Goal: Task Accomplishment & Management: Manage account settings

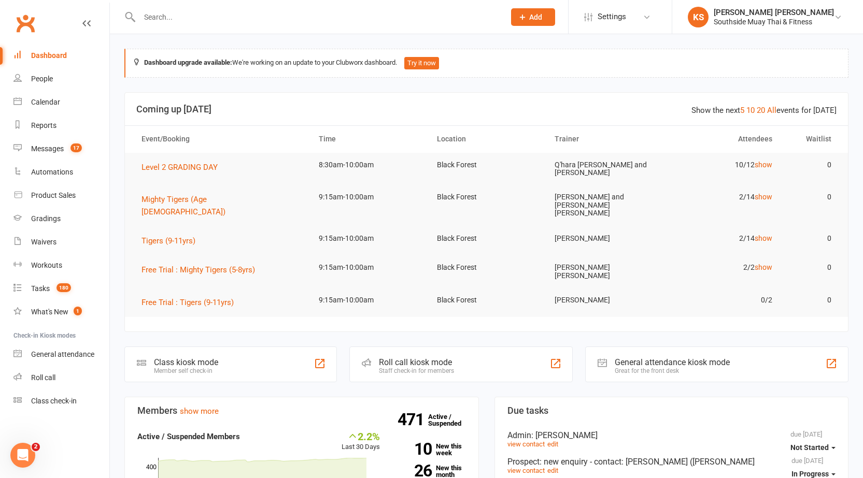
click at [769, 112] on div "Show the next 5 10 20 All events for today" at bounding box center [763, 110] width 145 height 12
click at [773, 110] on link "All" at bounding box center [771, 110] width 9 height 9
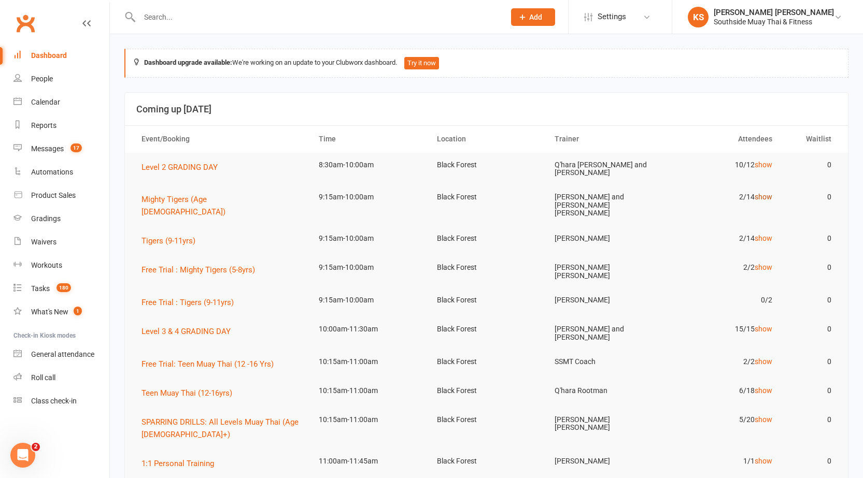
click at [770, 194] on link "show" at bounding box center [764, 197] width 18 height 8
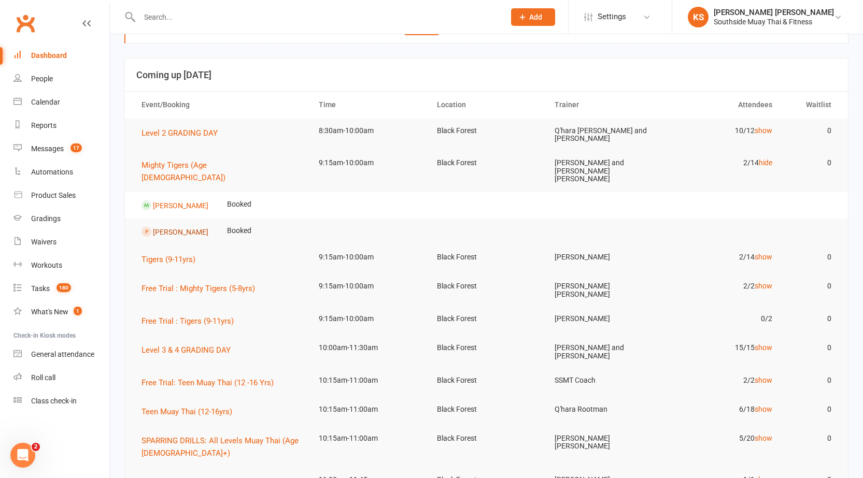
scroll to position [52, 0]
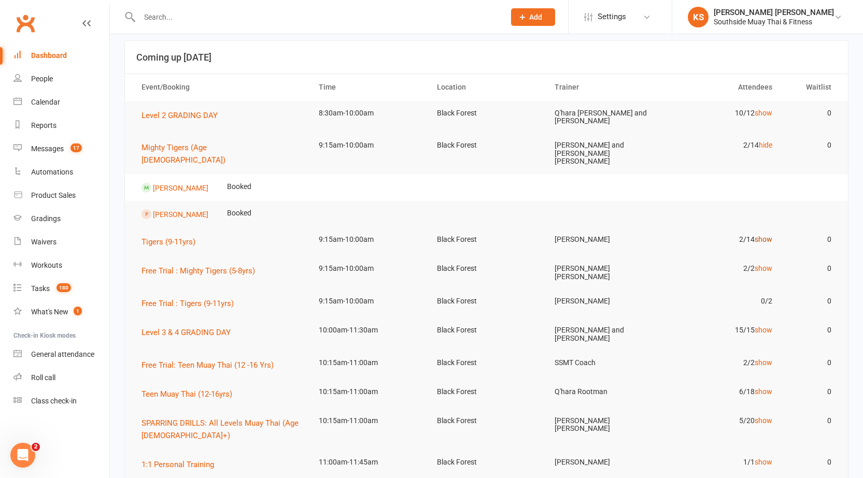
click at [764, 235] on link "show" at bounding box center [764, 239] width 18 height 8
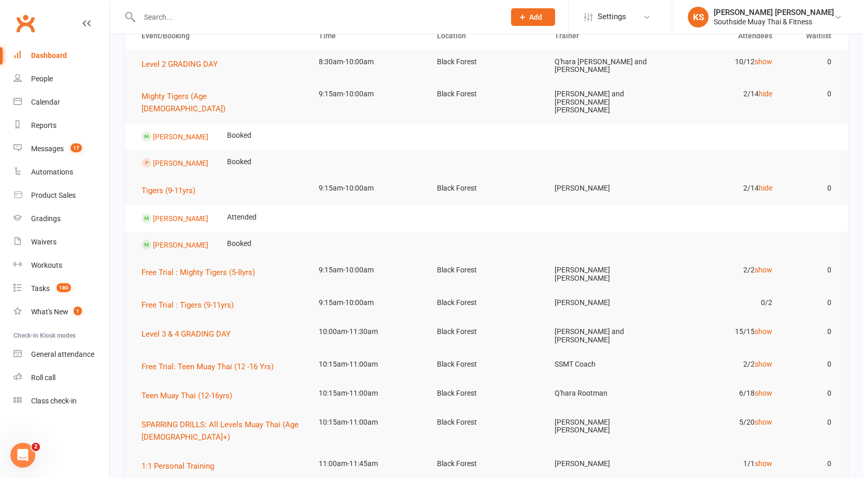
scroll to position [104, 0]
click at [759, 265] on link "show" at bounding box center [764, 269] width 18 height 8
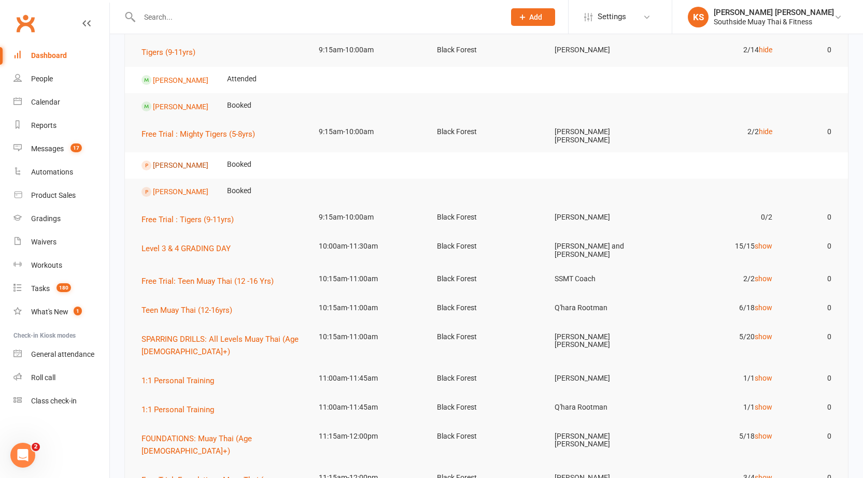
scroll to position [259, 0]
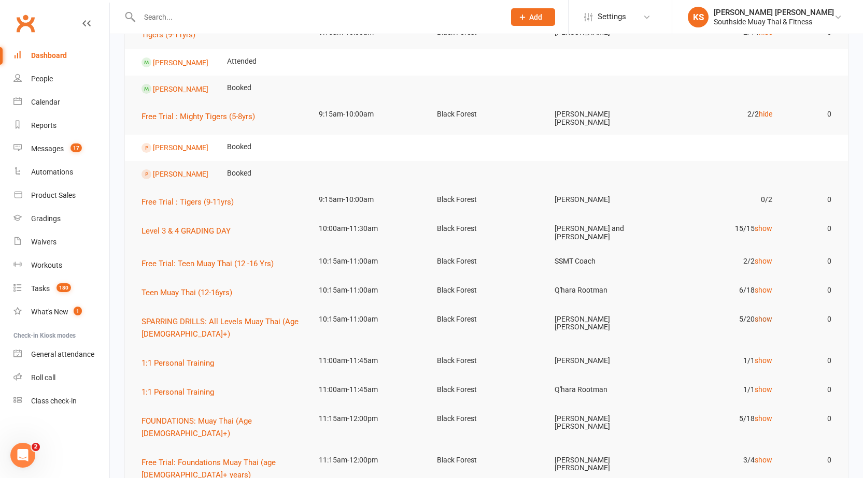
click at [762, 315] on link "show" at bounding box center [764, 319] width 18 height 8
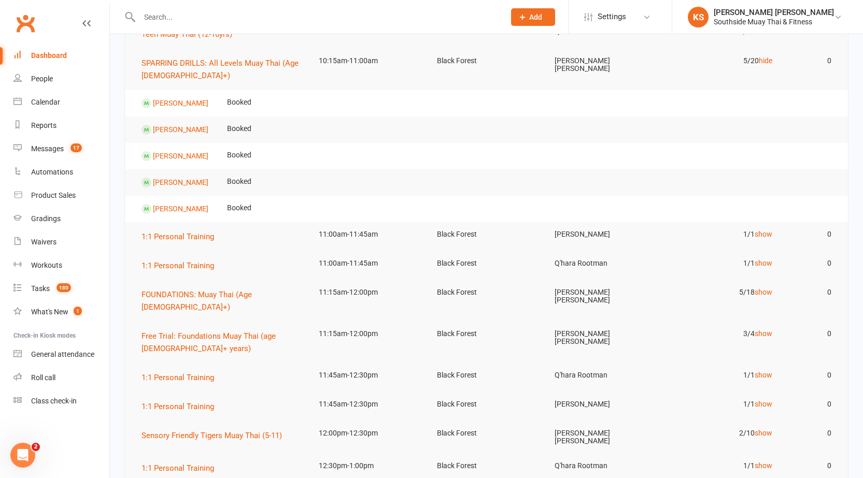
scroll to position [518, 0]
click at [763, 329] on link "show" at bounding box center [764, 333] width 18 height 8
click at [758, 288] on link "show" at bounding box center [764, 292] width 18 height 8
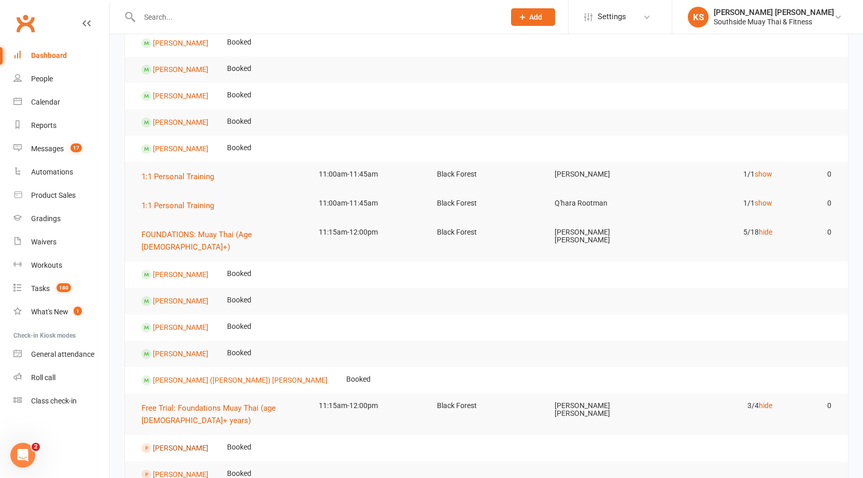
scroll to position [416, 0]
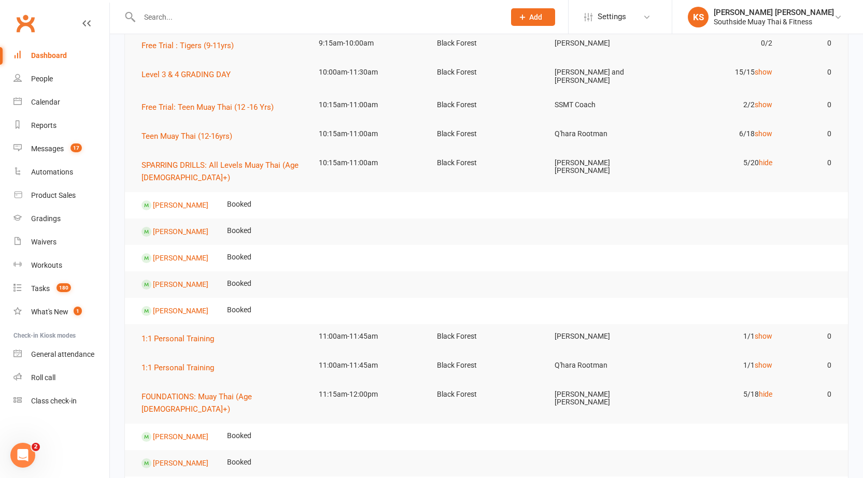
click at [31, 30] on link "Clubworx" at bounding box center [25, 23] width 26 height 26
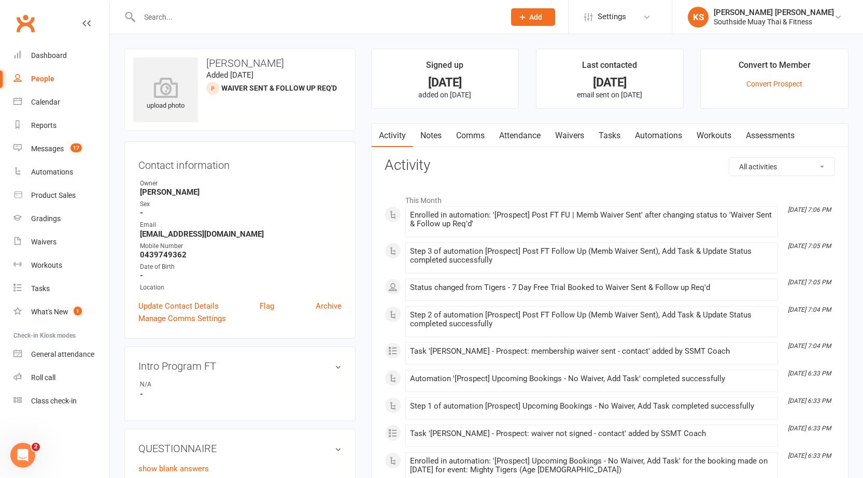
click at [436, 131] on link "Notes" at bounding box center [431, 136] width 36 height 24
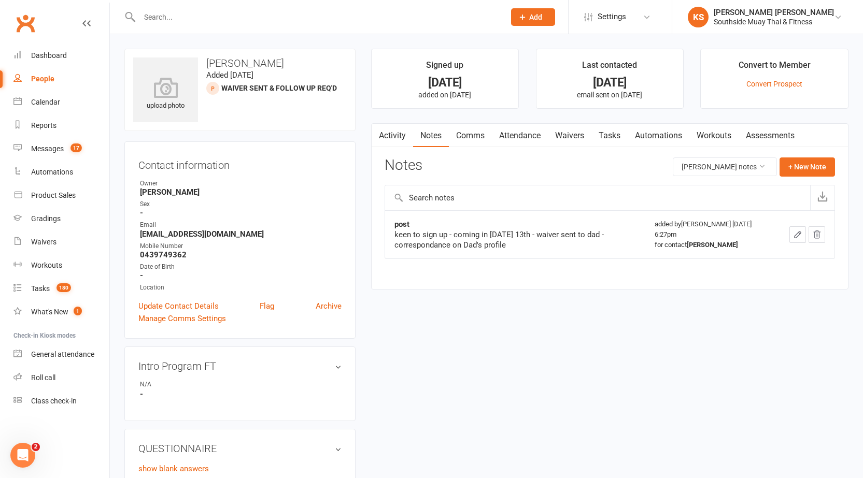
click at [520, 133] on link "Attendance" at bounding box center [520, 136] width 56 height 24
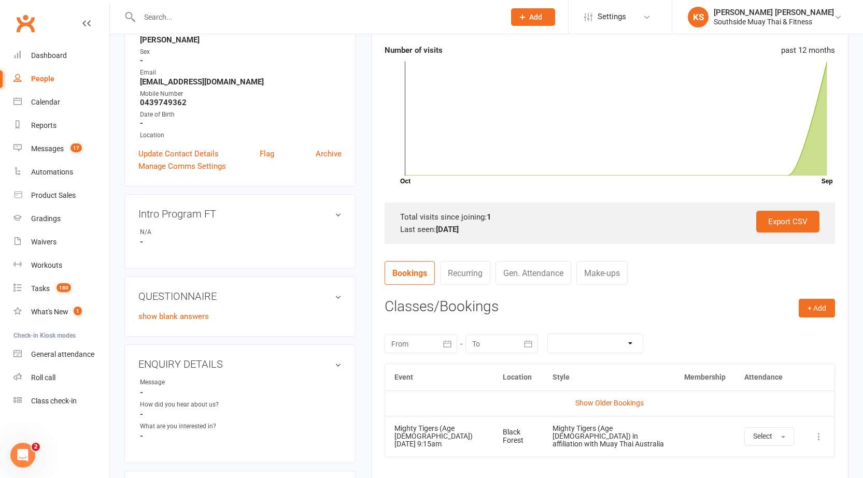
scroll to position [155, 0]
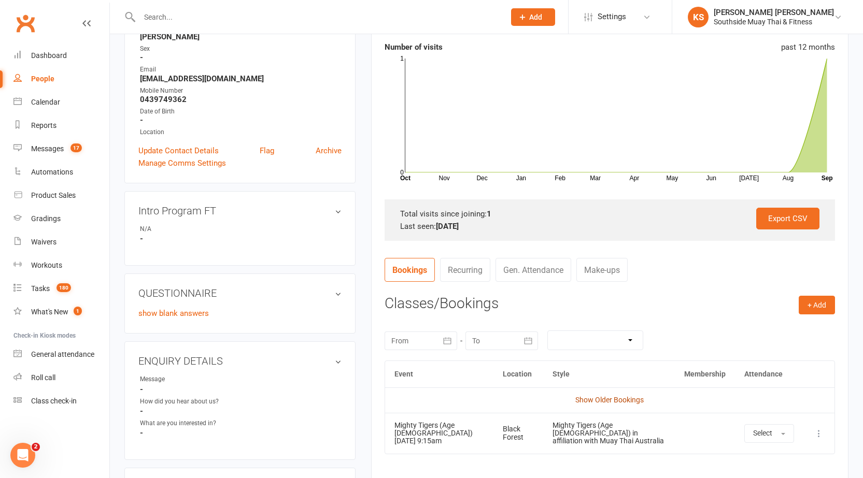
drag, startPoint x: 588, startPoint y: 407, endPoint x: 593, endPoint y: 399, distance: 9.1
click at [589, 407] on td "Show Older Bookings" at bounding box center [609, 400] width 449 height 25
click at [594, 396] on link "Show Older Bookings" at bounding box center [609, 400] width 68 height 8
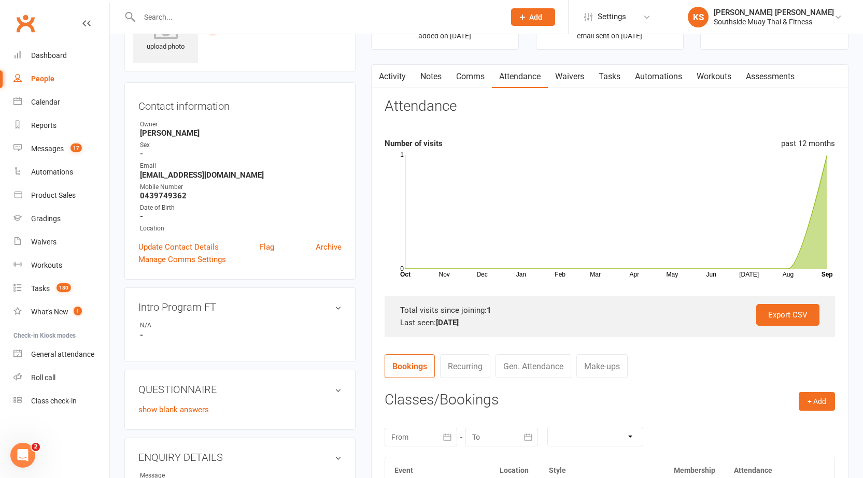
scroll to position [0, 0]
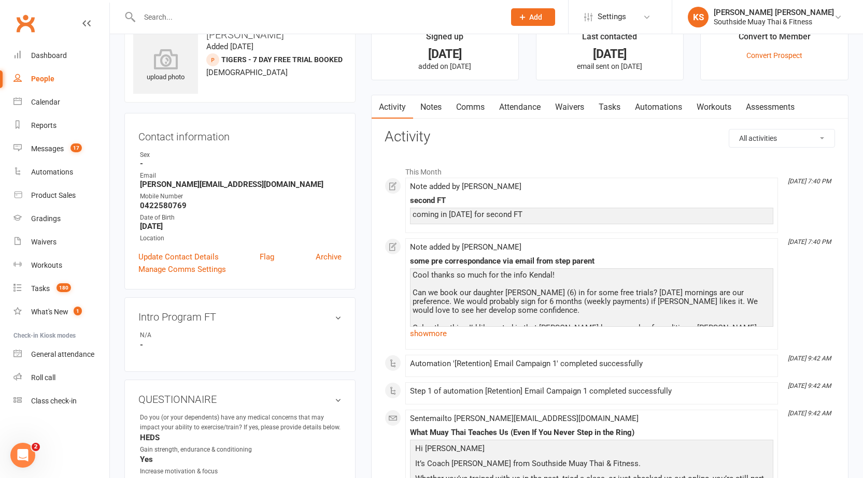
scroll to position [52, 0]
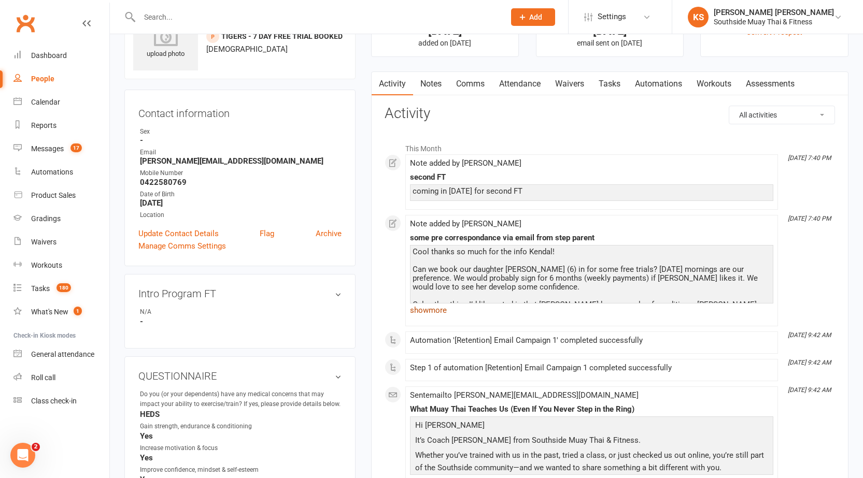
click at [440, 306] on link "show more" at bounding box center [591, 310] width 363 height 15
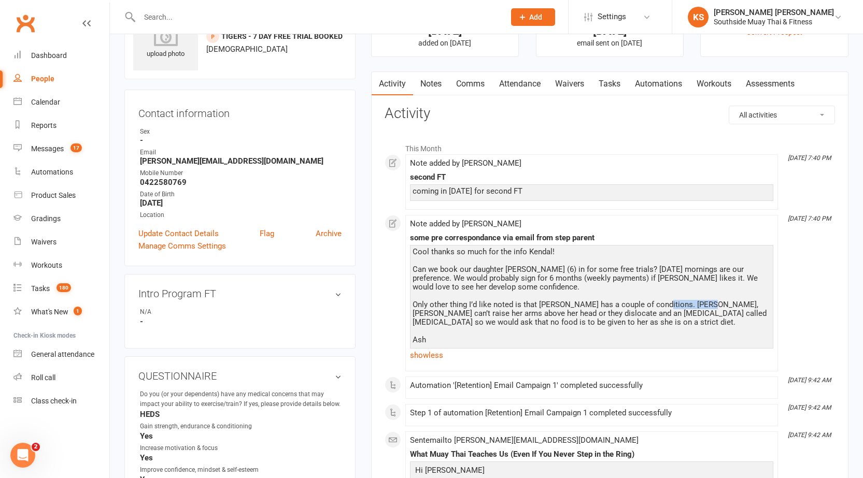
drag, startPoint x: 653, startPoint y: 302, endPoint x: 700, endPoint y: 304, distance: 46.7
click at [700, 304] on div "Cool thanks so much for the info Kendal! Can we book our daughter Ryley (6) in …" at bounding box center [592, 296] width 358 height 97
copy div "Elhers Danlos"
click at [518, 292] on div "Cool thanks so much for the info Kendal! Can we book our daughter Ryley (6) in …" at bounding box center [592, 296] width 358 height 97
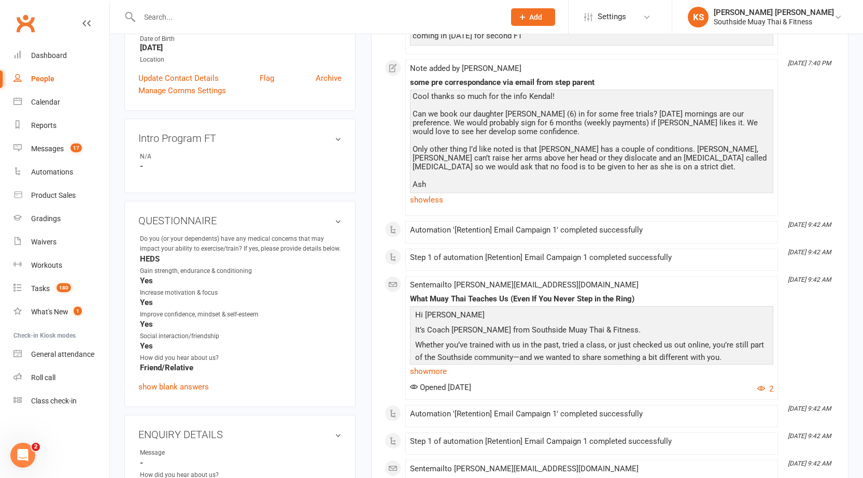
scroll to position [0, 0]
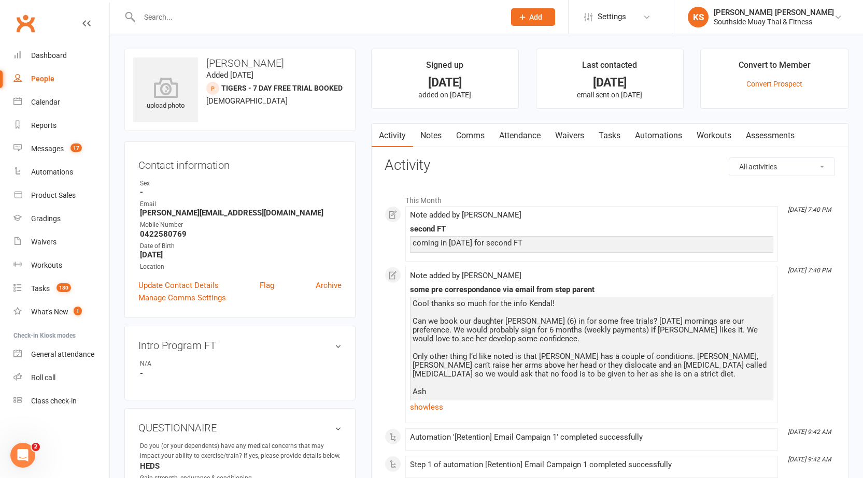
click at [442, 132] on link "Notes" at bounding box center [431, 136] width 36 height 24
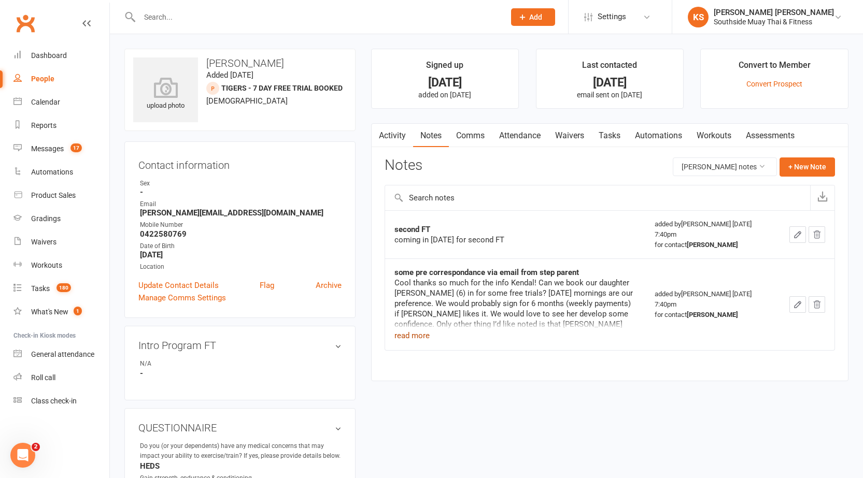
click at [421, 331] on button "read more" at bounding box center [411, 336] width 35 height 12
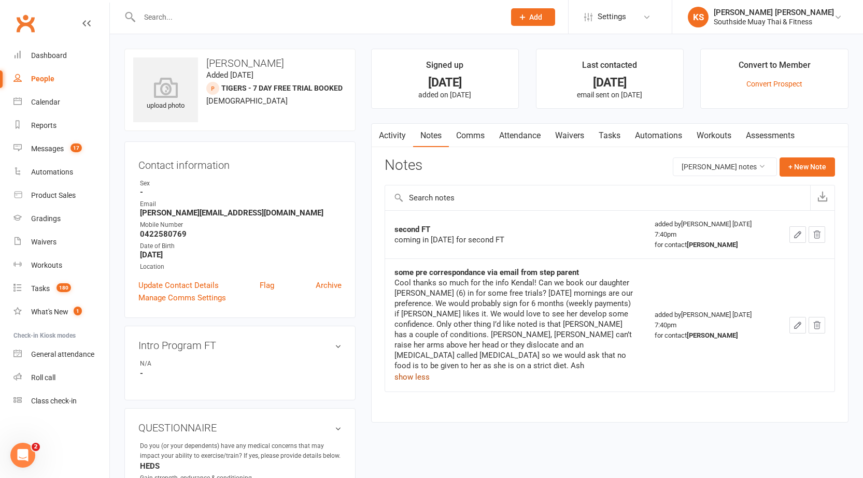
click at [466, 131] on link "Comms" at bounding box center [470, 136] width 43 height 24
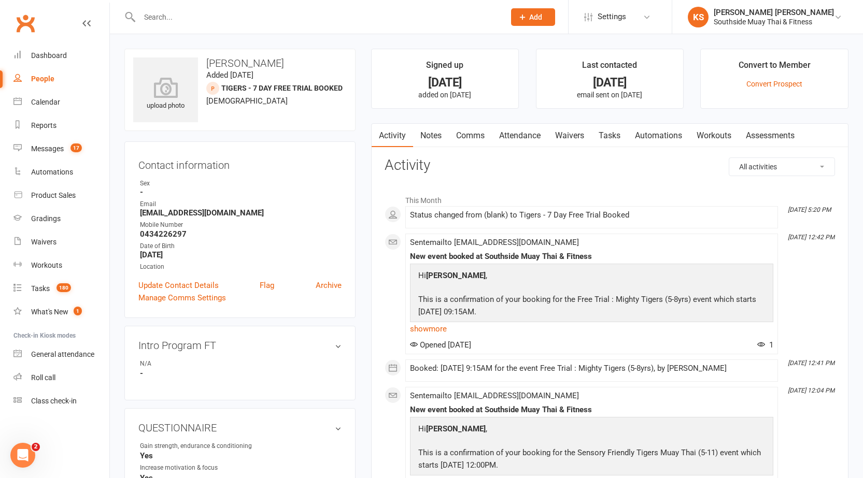
drag, startPoint x: 417, startPoint y: 143, endPoint x: 423, endPoint y: 140, distance: 7.2
click at [417, 144] on link "Notes" at bounding box center [431, 136] width 36 height 24
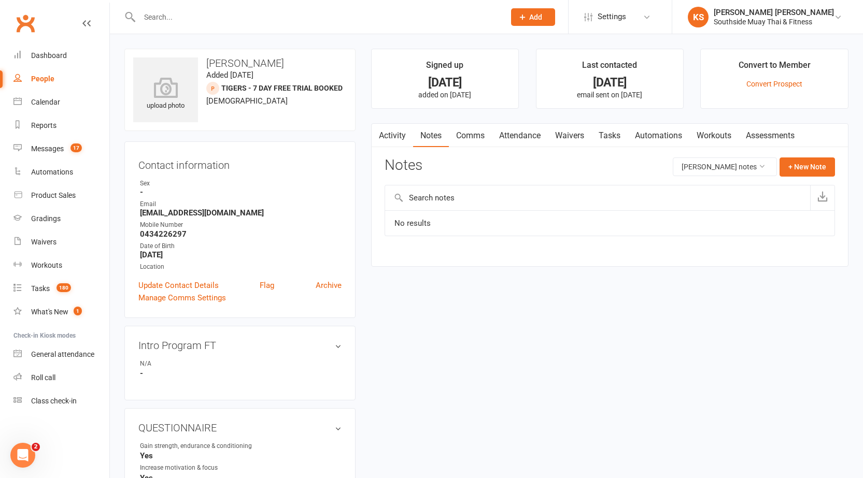
click at [400, 137] on link "Activity" at bounding box center [392, 136] width 41 height 24
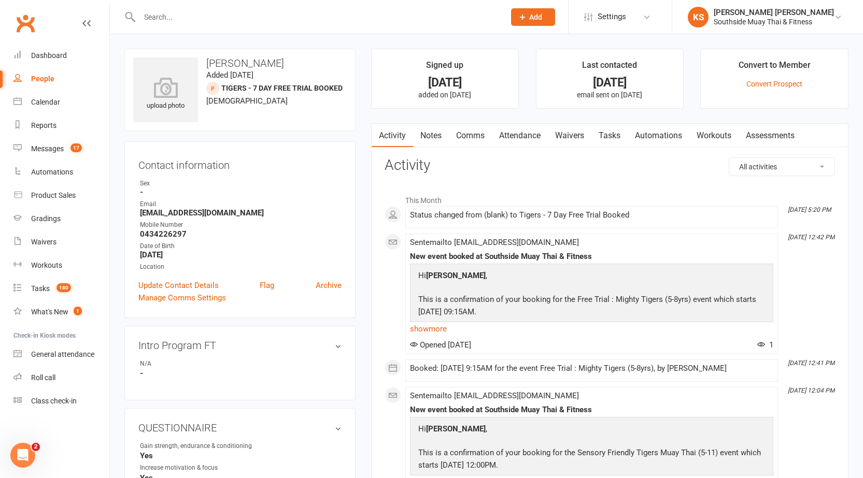
click at [475, 139] on link "Comms" at bounding box center [470, 136] width 43 height 24
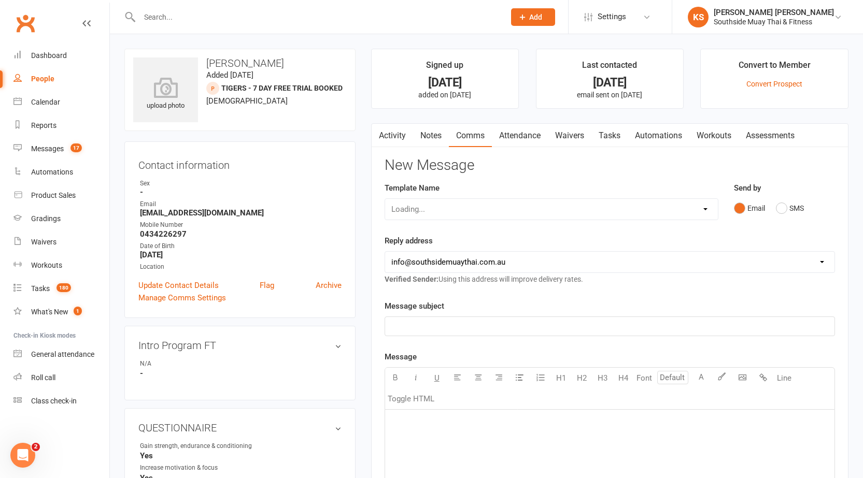
click at [514, 144] on link "Attendance" at bounding box center [520, 136] width 56 height 24
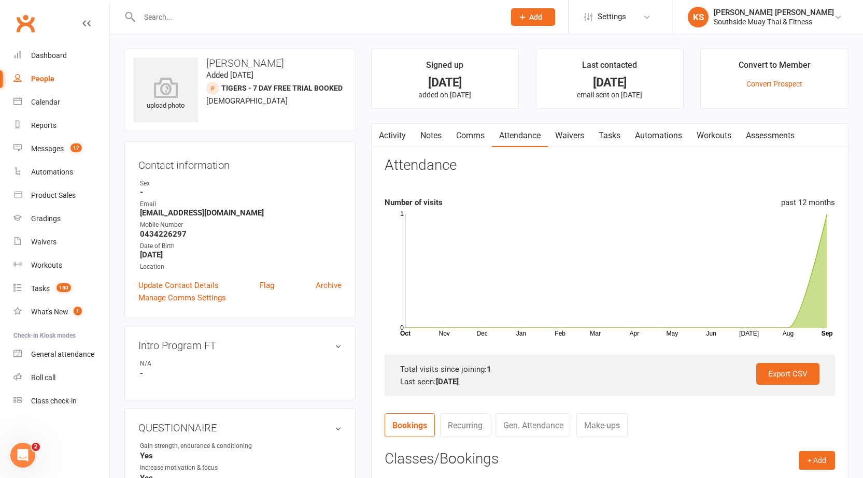
click at [393, 130] on link "Activity" at bounding box center [392, 136] width 41 height 24
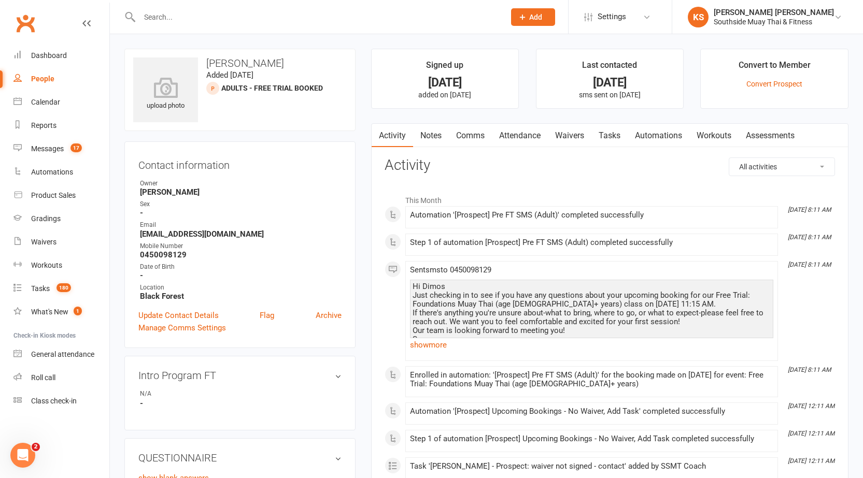
click at [442, 130] on link "Notes" at bounding box center [431, 136] width 36 height 24
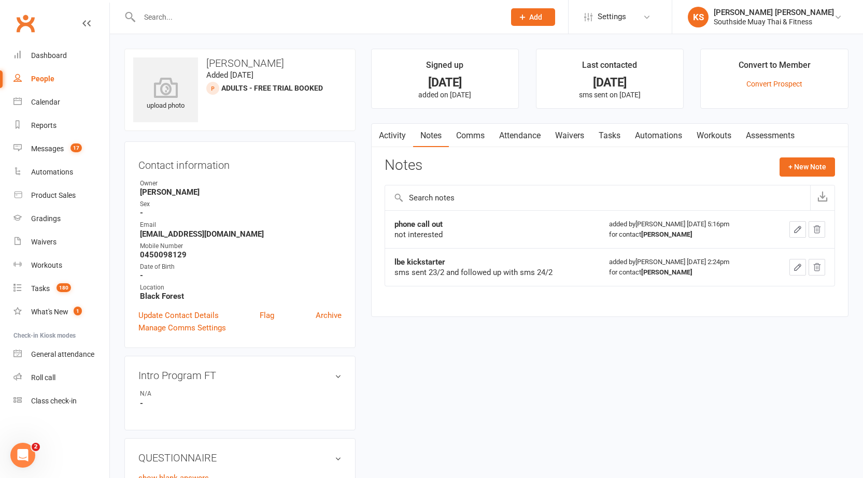
click at [496, 134] on link "Attendance" at bounding box center [520, 136] width 56 height 24
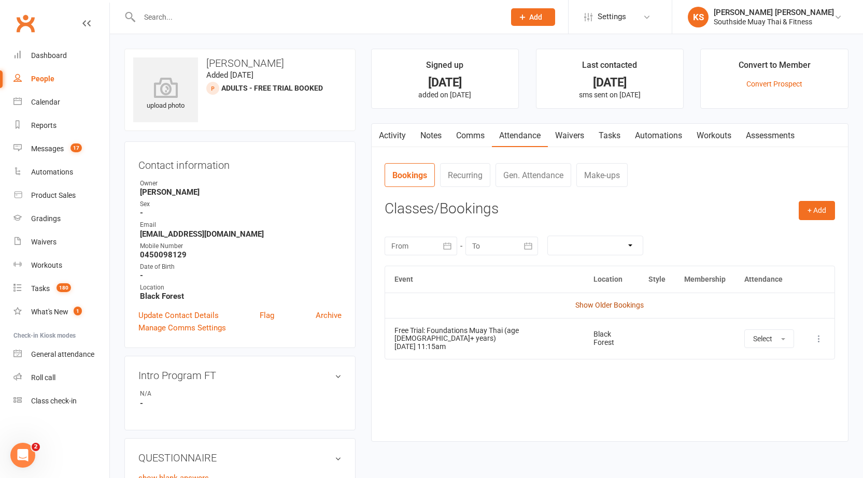
click at [587, 307] on link "Show Older Bookings" at bounding box center [609, 305] width 68 height 8
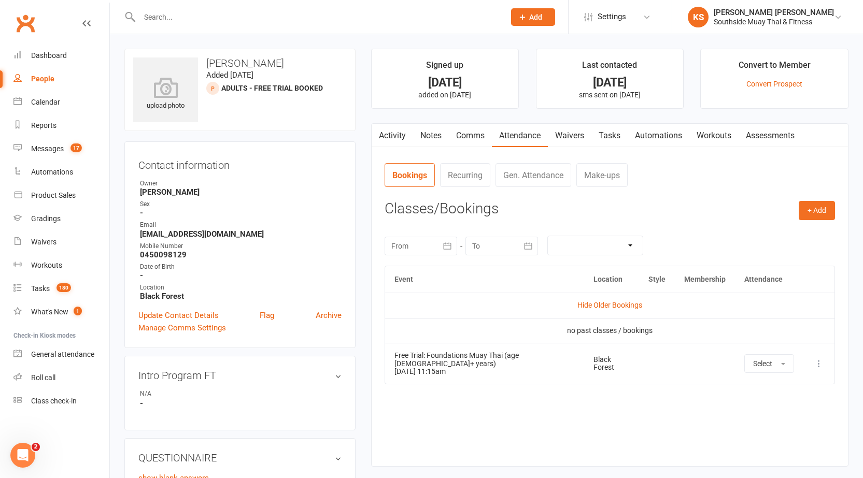
click at [477, 124] on link "Comms" at bounding box center [470, 136] width 43 height 24
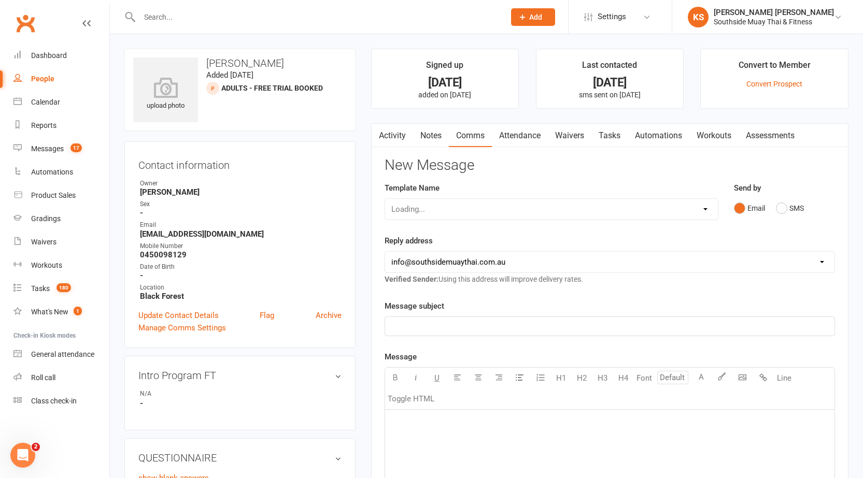
click at [441, 133] on link "Notes" at bounding box center [431, 136] width 36 height 24
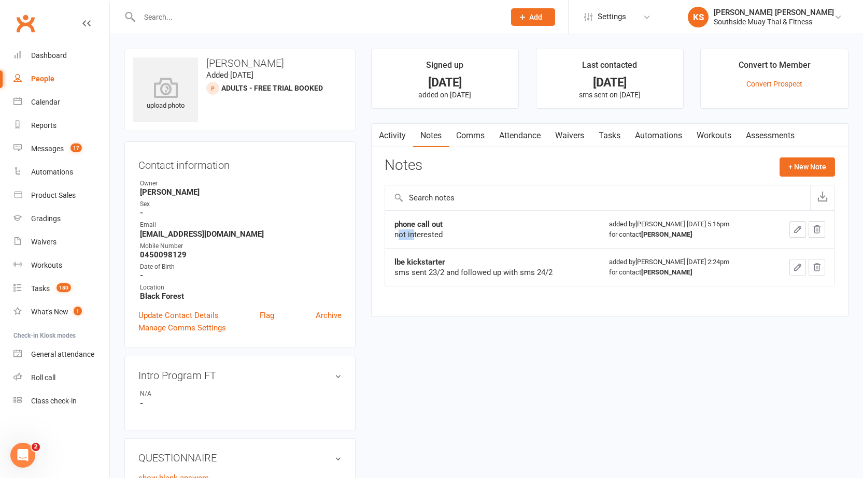
drag, startPoint x: 397, startPoint y: 230, endPoint x: 652, endPoint y: 255, distance: 256.2
click at [598, 252] on tbody "phone call out not interested added by Barry Saunders Feb 26, 2025 5:16pm for c…" at bounding box center [609, 248] width 449 height 76
click at [566, 314] on div "Activity Notes Comms Attendance Waivers Tasks Automations Workouts Assessments …" at bounding box center [609, 220] width 477 height 194
click at [408, 147] on link "Activity" at bounding box center [392, 136] width 41 height 24
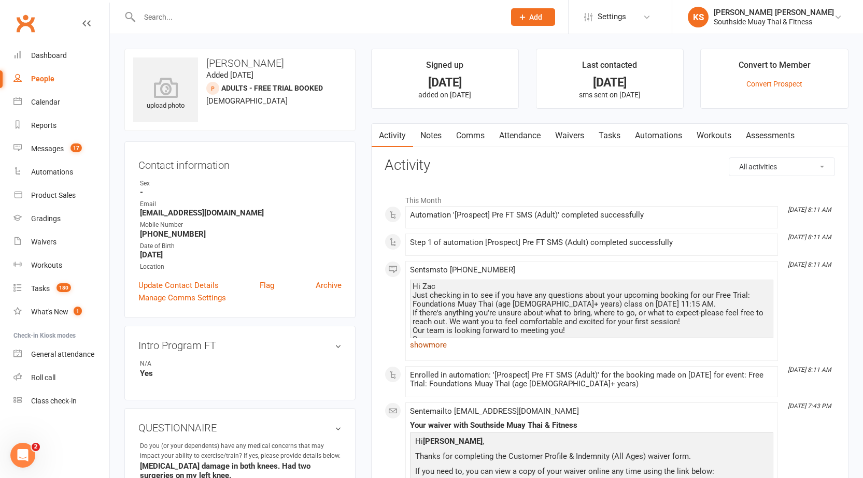
click at [436, 344] on link "show more" at bounding box center [591, 345] width 363 height 15
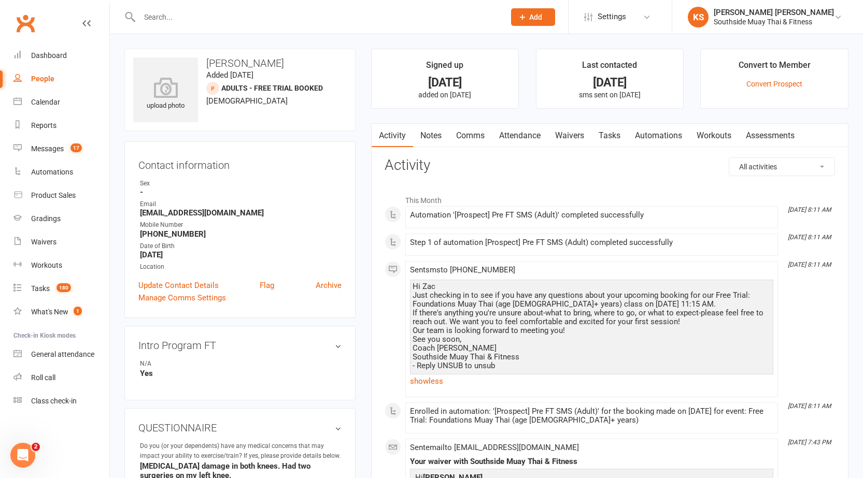
click at [416, 133] on link "Notes" at bounding box center [431, 136] width 36 height 24
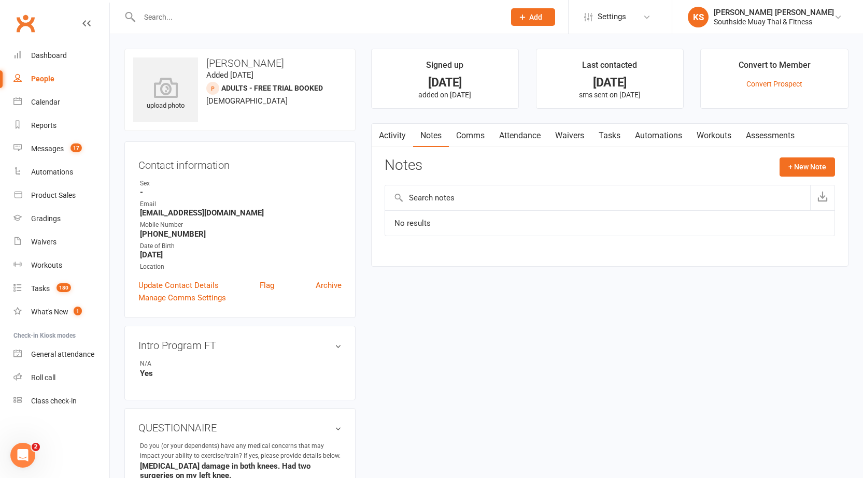
click at [272, 22] on input "text" at bounding box center [316, 17] width 361 height 15
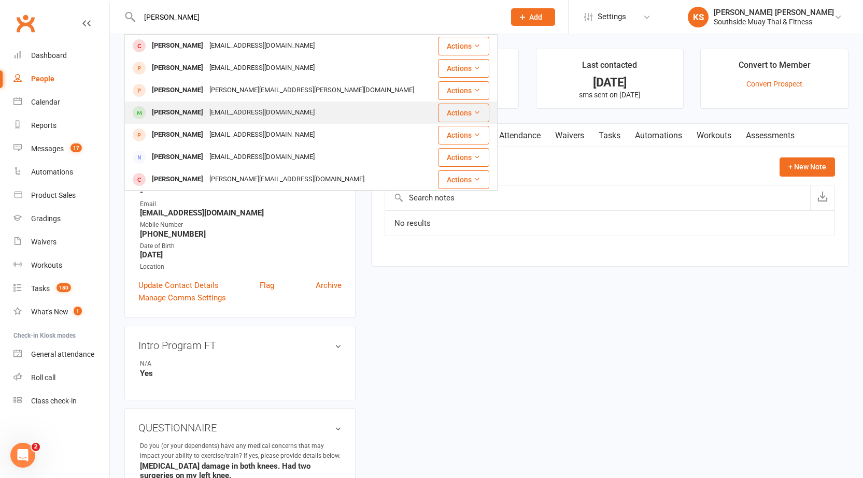
type input "neal"
click at [206, 116] on div "prabesh_skyline@yahoo.com" at bounding box center [261, 112] width 111 height 15
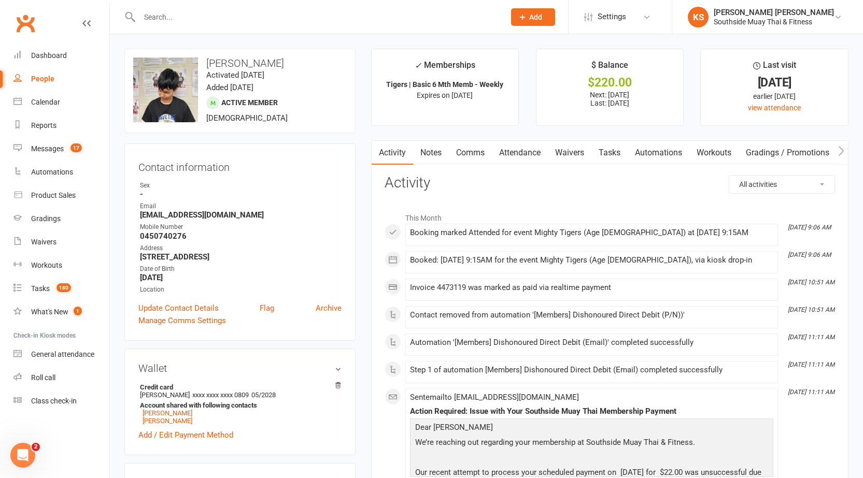
click at [18, 16] on link "Clubworx" at bounding box center [25, 23] width 26 height 26
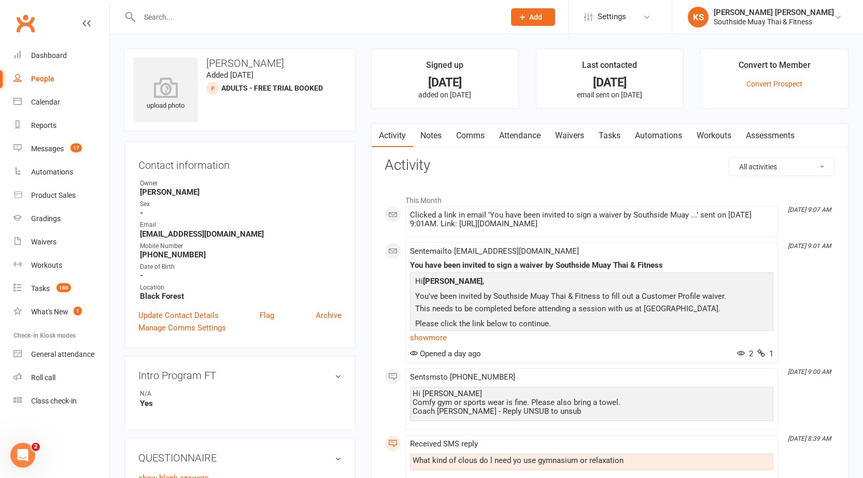
click at [427, 133] on link "Notes" at bounding box center [431, 136] width 36 height 24
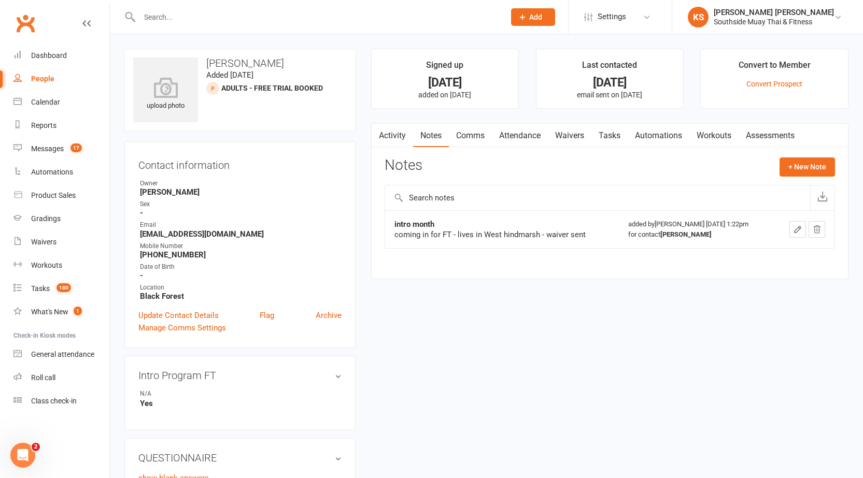
click at [460, 137] on link "Comms" at bounding box center [470, 136] width 43 height 24
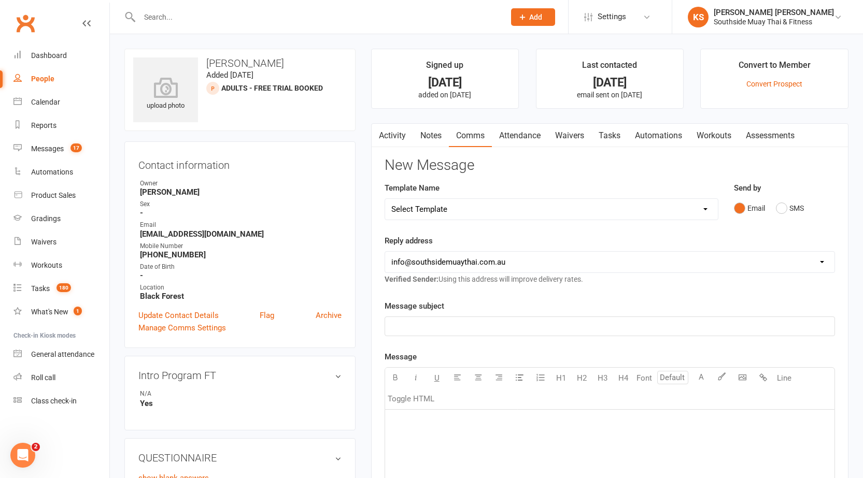
click at [512, 138] on link "Attendance" at bounding box center [520, 136] width 56 height 24
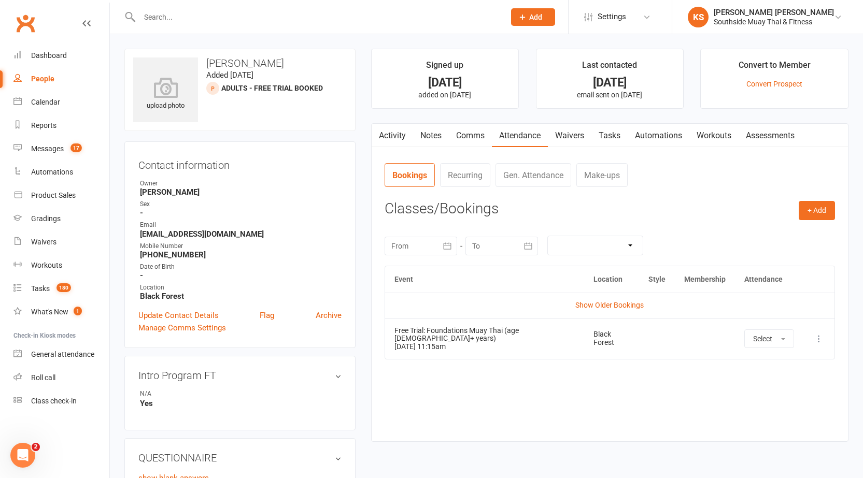
click at [621, 294] on td "Show Older Bookings" at bounding box center [609, 305] width 449 height 25
click at [616, 302] on link "Show Older Bookings" at bounding box center [609, 305] width 68 height 8
drag, startPoint x: 612, startPoint y: 296, endPoint x: 618, endPoint y: 292, distance: 8.2
click at [614, 296] on td "Hide Older Bookings" at bounding box center [609, 305] width 449 height 25
click at [319, 41] on div "upload photo Evelyn Linares Added 28 August, 2025 Adults - Free Trial Booked pr…" at bounding box center [486, 443] width 753 height 818
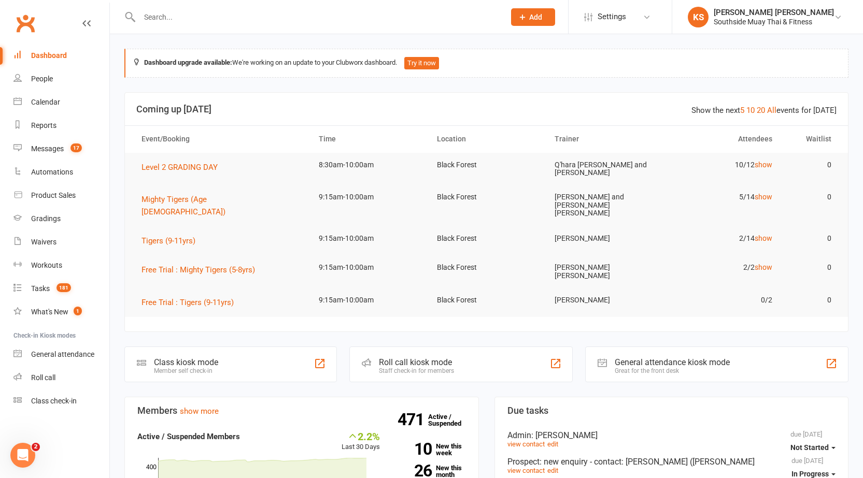
click at [775, 111] on link "All" at bounding box center [771, 110] width 9 height 9
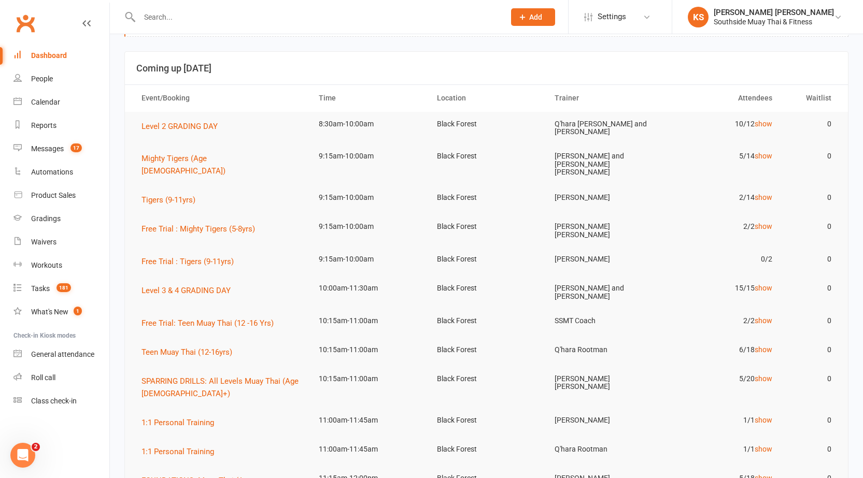
scroll to position [104, 0]
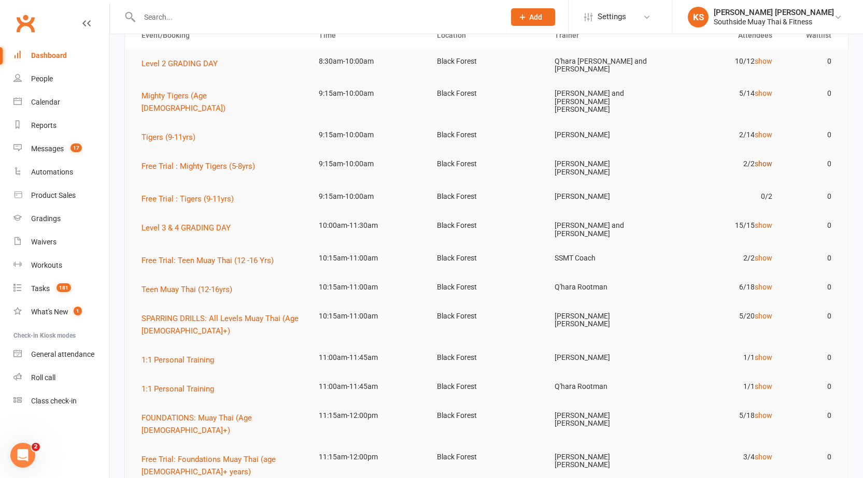
click at [762, 160] on link "show" at bounding box center [764, 164] width 18 height 8
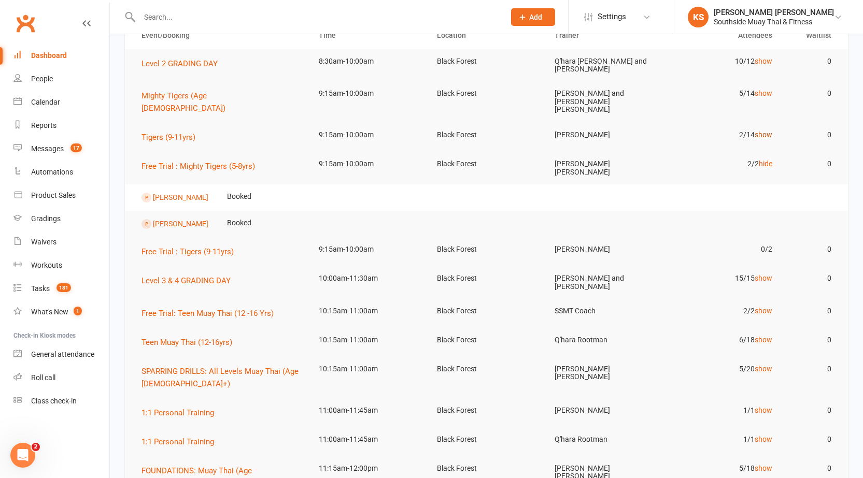
click at [761, 131] on link "show" at bounding box center [764, 135] width 18 height 8
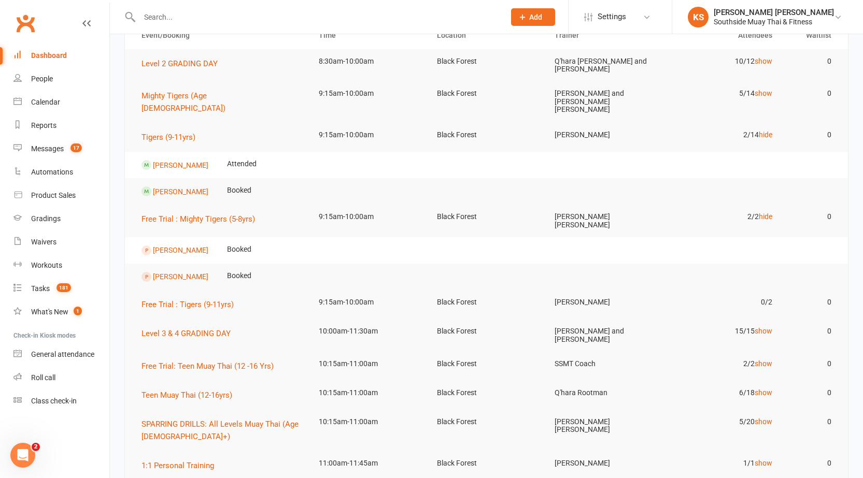
click at [758, 94] on link "show" at bounding box center [764, 93] width 18 height 8
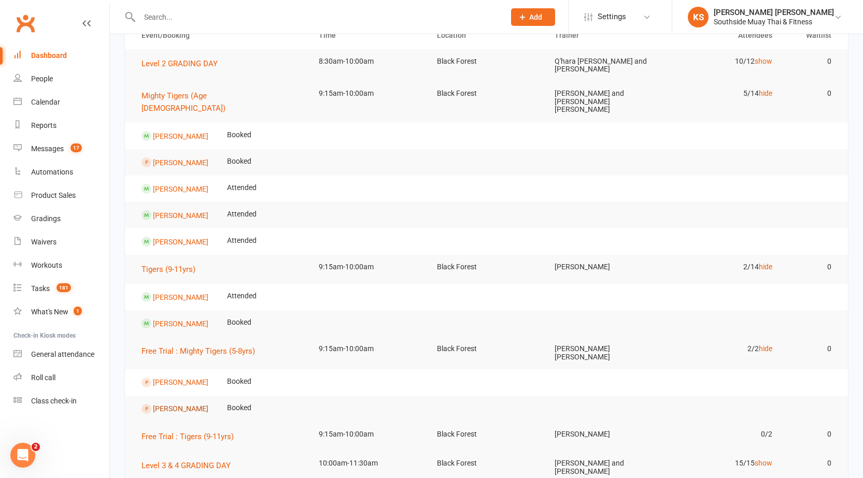
click at [181, 405] on link "[PERSON_NAME]" at bounding box center [180, 409] width 55 height 8
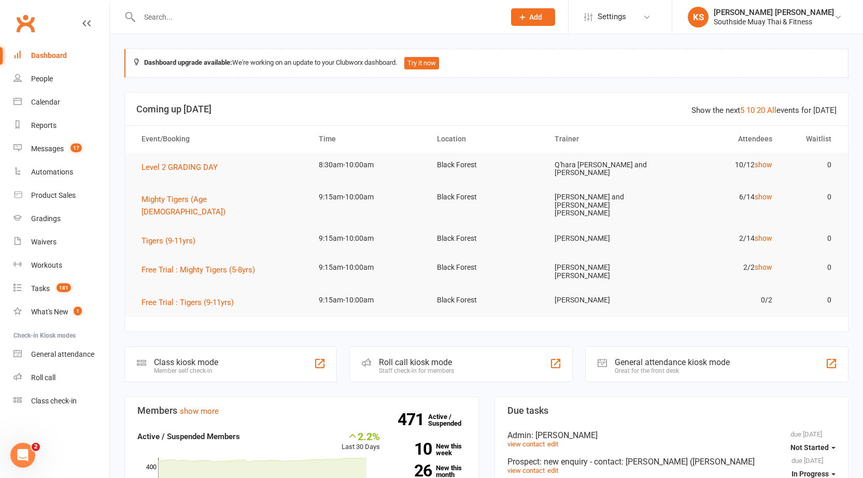
click at [773, 110] on link "All" at bounding box center [771, 110] width 9 height 9
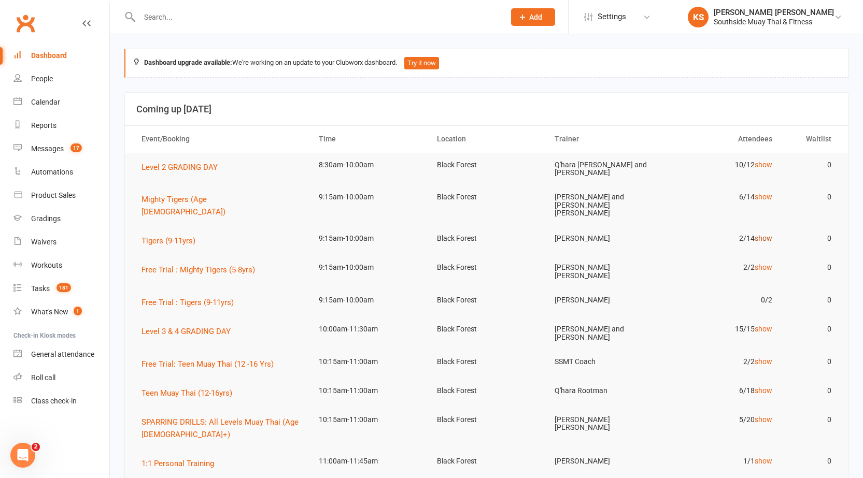
click at [771, 234] on link "show" at bounding box center [764, 238] width 18 height 8
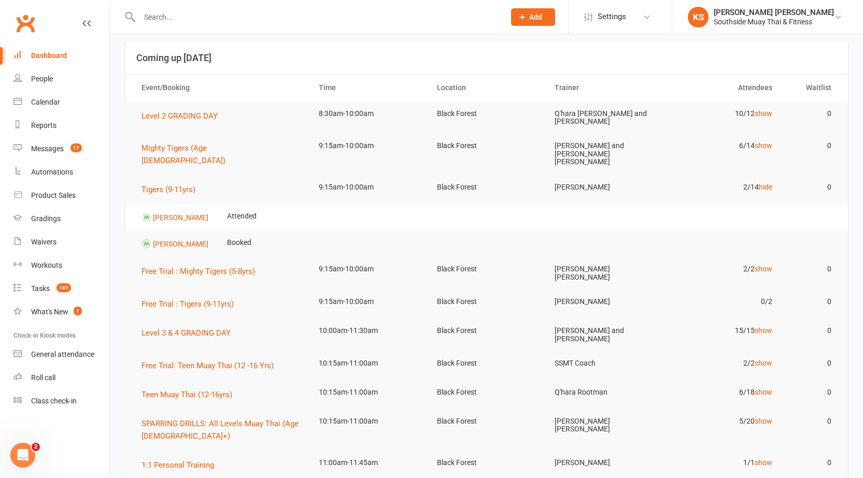
scroll to position [52, 0]
click at [765, 264] on link "show" at bounding box center [764, 268] width 18 height 8
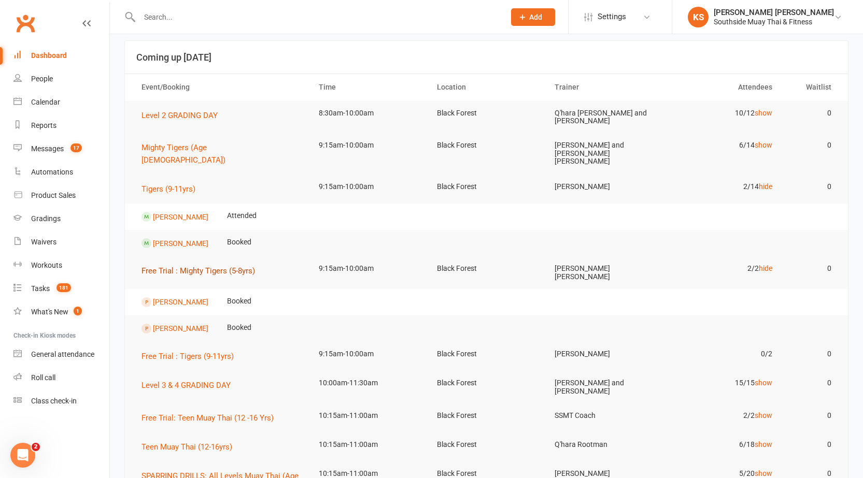
click at [183, 266] on span "Free Trial : Mighty Tigers (5-8yrs)" at bounding box center [198, 270] width 114 height 9
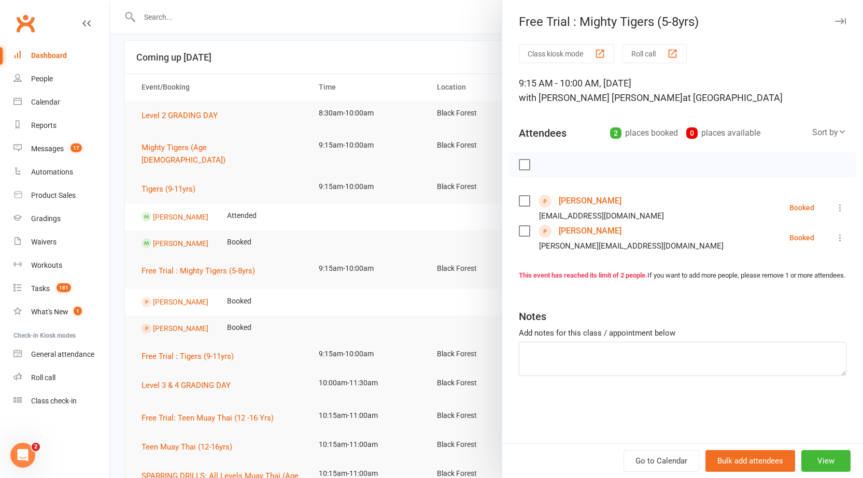
click at [310, 230] on div at bounding box center [486, 239] width 753 height 478
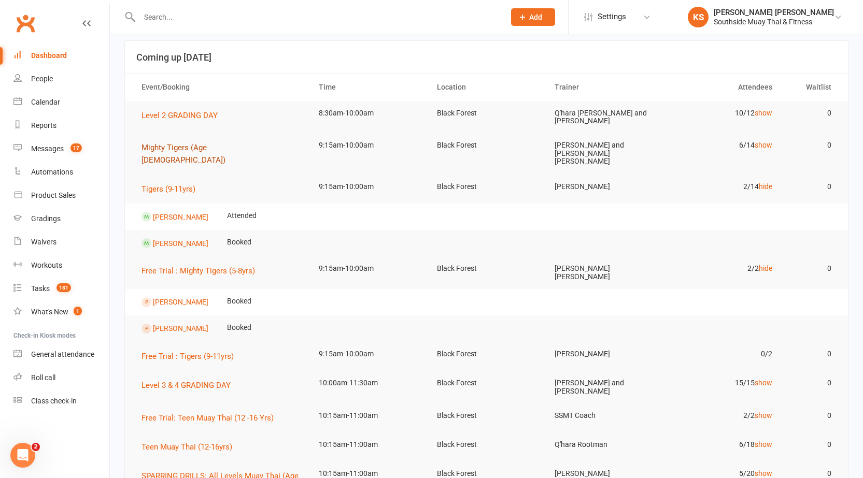
click at [183, 151] on span "Mighty Tigers (Age [DEMOGRAPHIC_DATA])" at bounding box center [183, 154] width 84 height 22
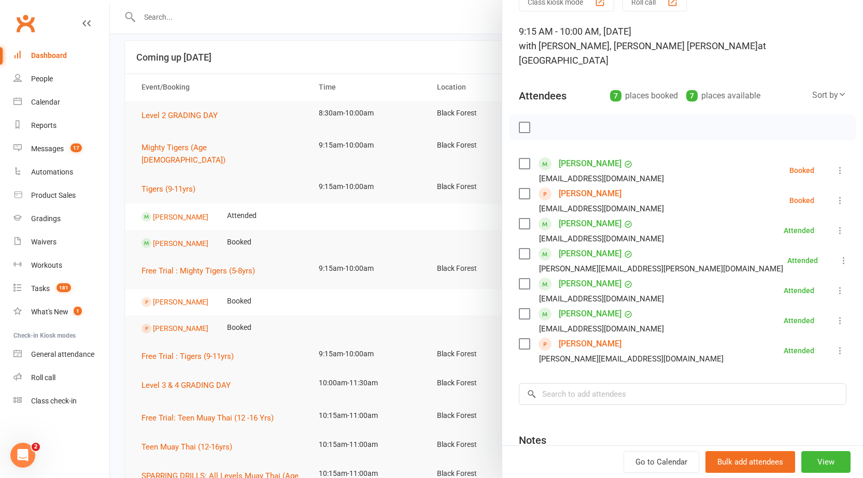
click at [835, 346] on icon at bounding box center [840, 351] width 10 height 10
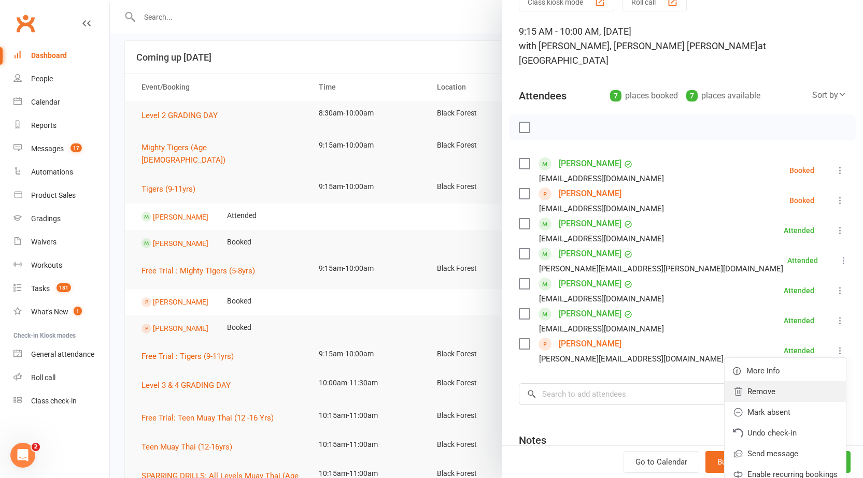
click at [757, 381] on link "Remove" at bounding box center [785, 391] width 121 height 21
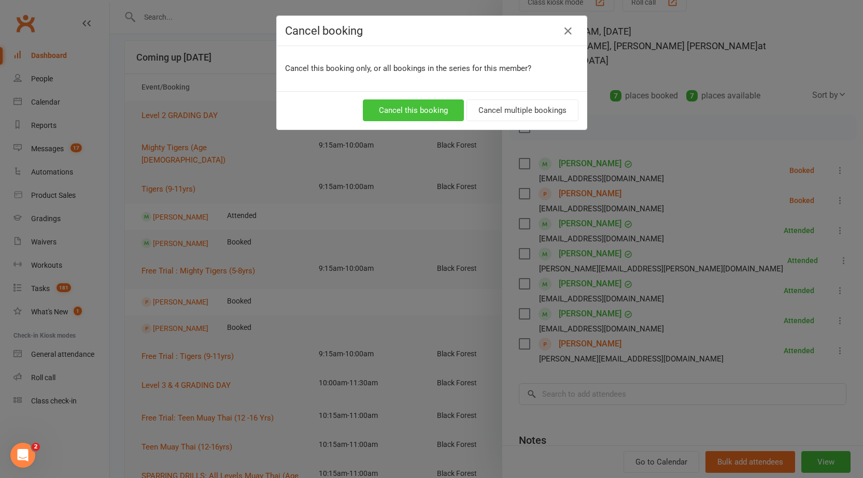
click at [383, 113] on button "Cancel this booking" at bounding box center [413, 111] width 101 height 22
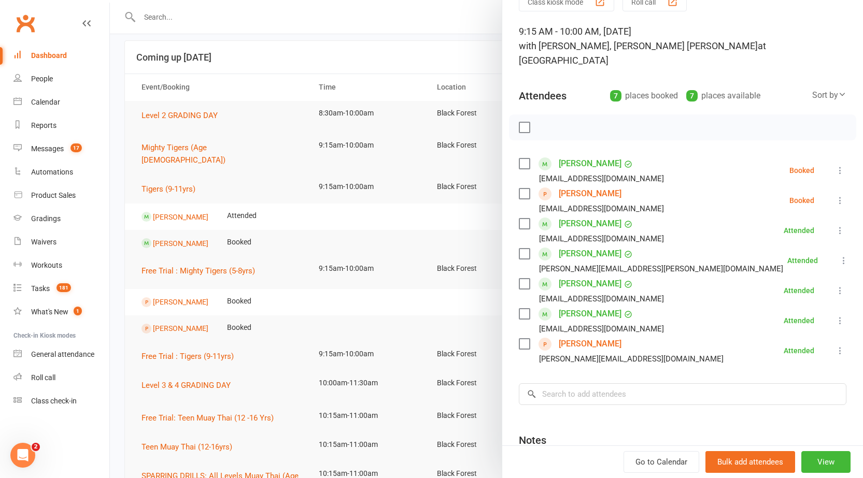
click at [390, 279] on div at bounding box center [486, 239] width 753 height 478
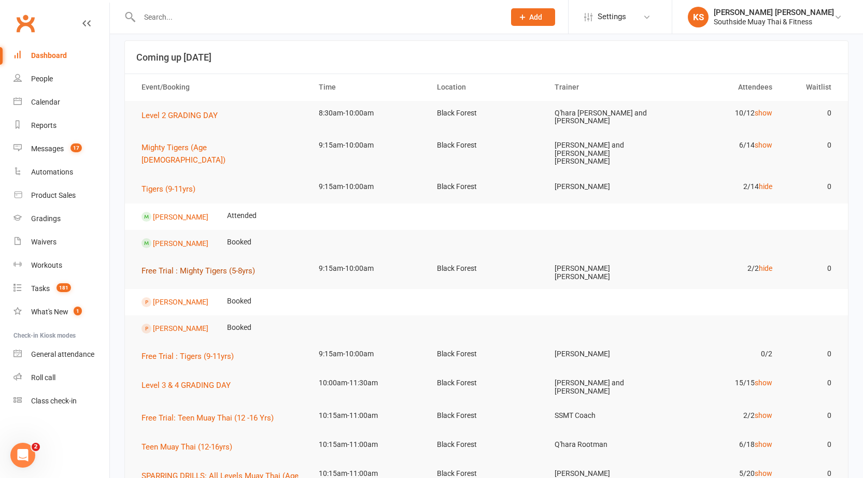
click at [150, 266] on span "Free Trial : Mighty Tigers (5-8yrs)" at bounding box center [198, 270] width 114 height 9
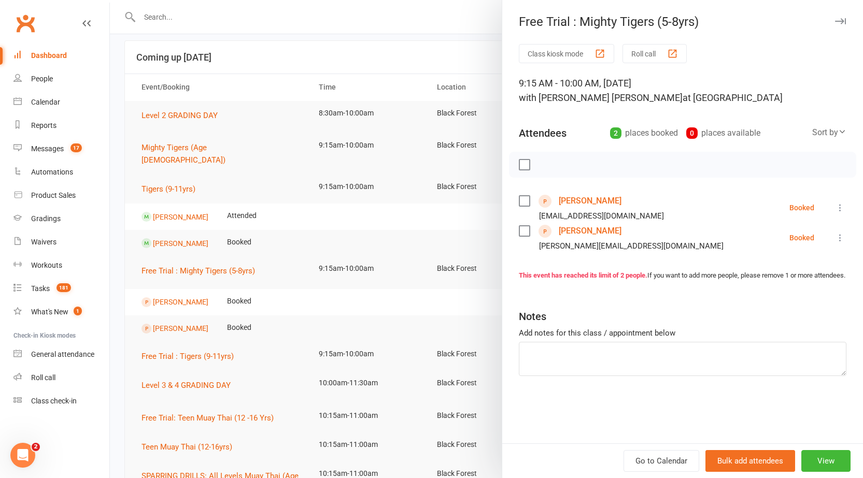
click at [835, 237] on icon at bounding box center [840, 238] width 10 height 10
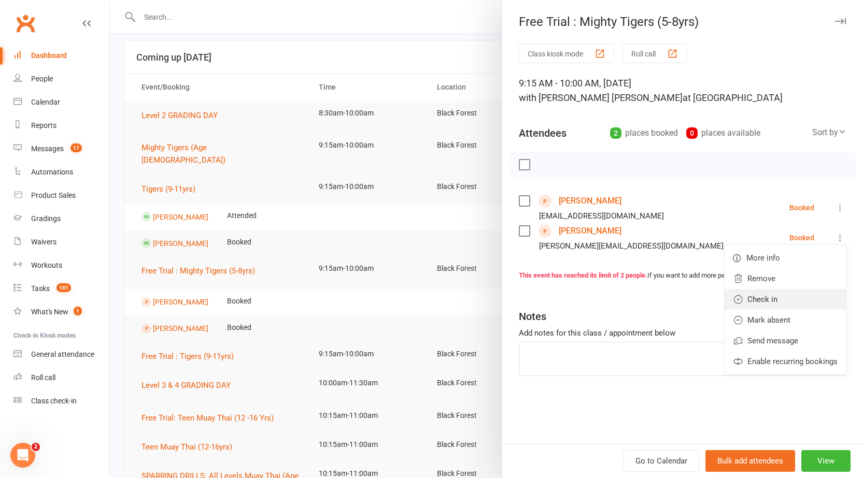
click at [769, 302] on link "Check in" at bounding box center [785, 299] width 121 height 21
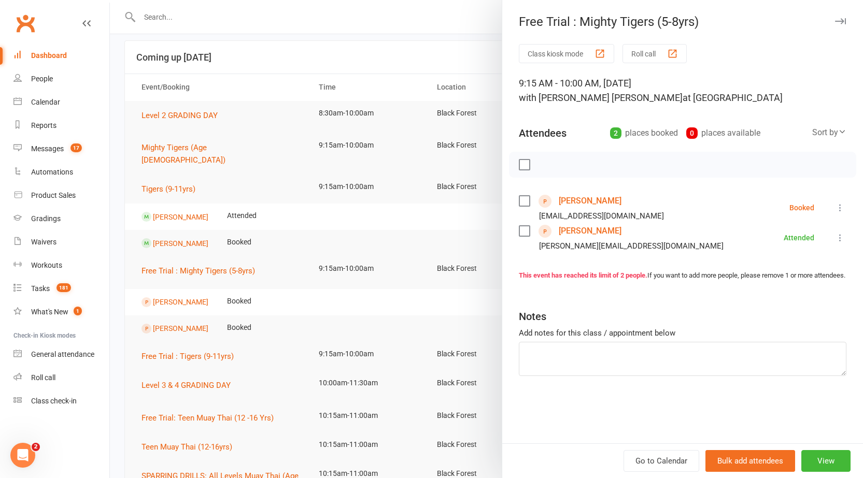
click at [474, 199] on div at bounding box center [486, 239] width 753 height 478
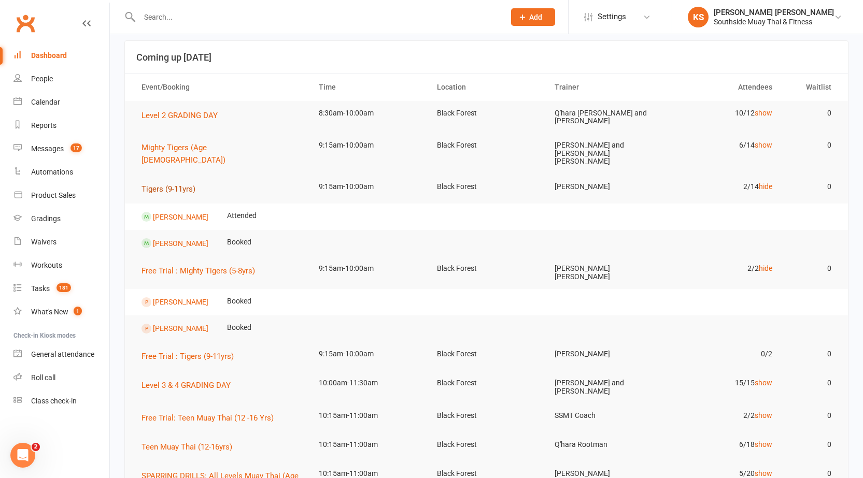
drag, startPoint x: 186, startPoint y: 168, endPoint x: 183, endPoint y: 178, distance: 10.2
click at [186, 175] on td "Tigers (9-11yrs)" at bounding box center [220, 189] width 177 height 29
click at [183, 185] on span "Tigers (9-11yrs)" at bounding box center [168, 189] width 54 height 9
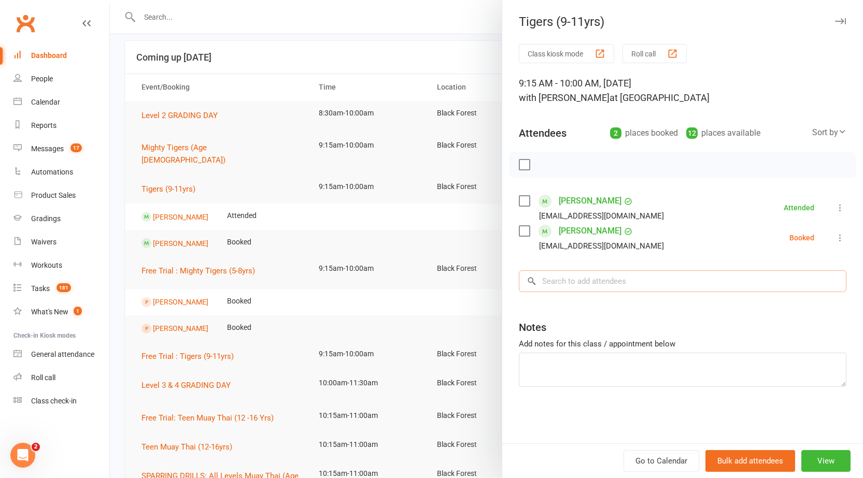
click at [578, 286] on input "search" at bounding box center [683, 282] width 328 height 22
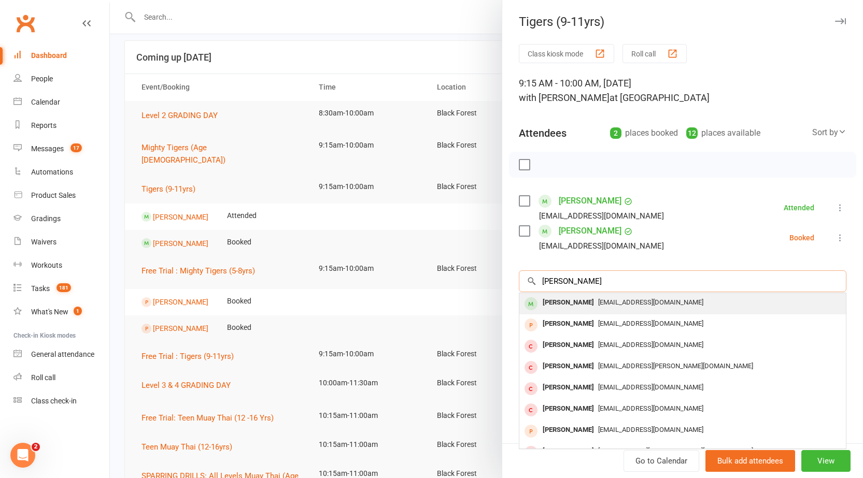
type input "neal tim"
click at [566, 298] on div "[PERSON_NAME]" at bounding box center [569, 302] width 60 height 15
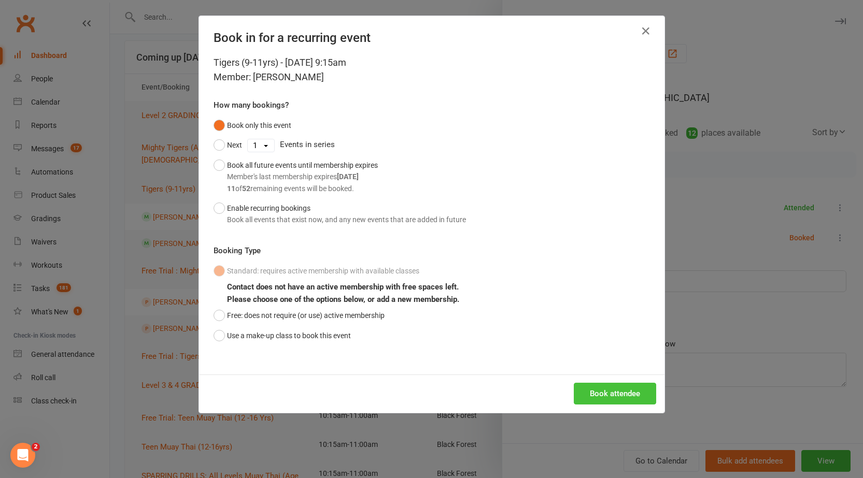
click at [609, 392] on button "Book attendee" at bounding box center [615, 394] width 82 height 22
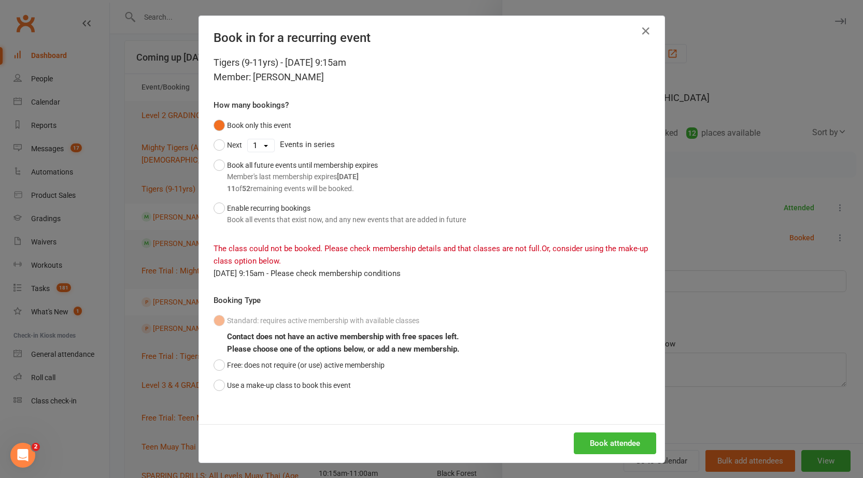
click at [163, 259] on div "Book in for a recurring event Tigers (9-11yrs) - Sep 13, 2025 9:15am Member: Ne…" at bounding box center [431, 239] width 863 height 478
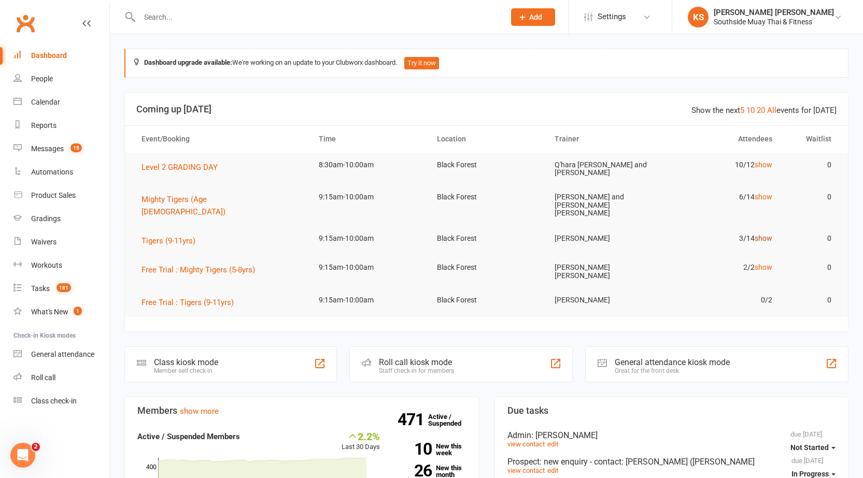
click at [765, 234] on link "show" at bounding box center [764, 238] width 18 height 8
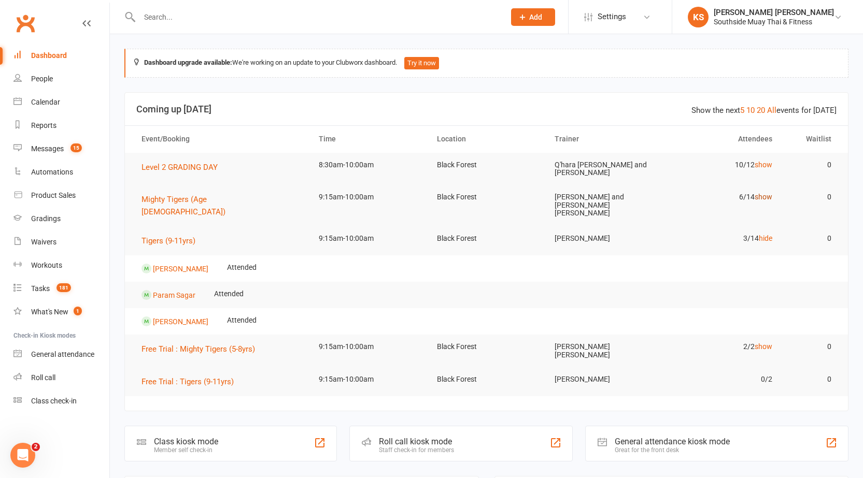
click at [765, 195] on link "show" at bounding box center [764, 197] width 18 height 8
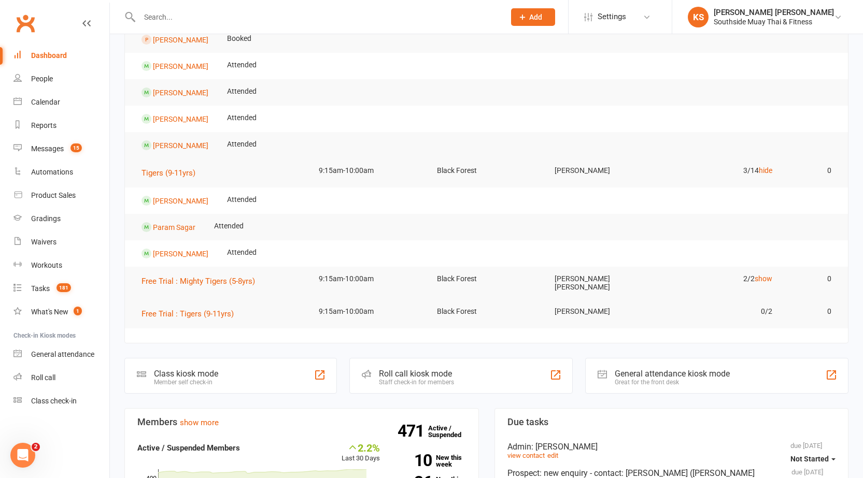
scroll to position [259, 0]
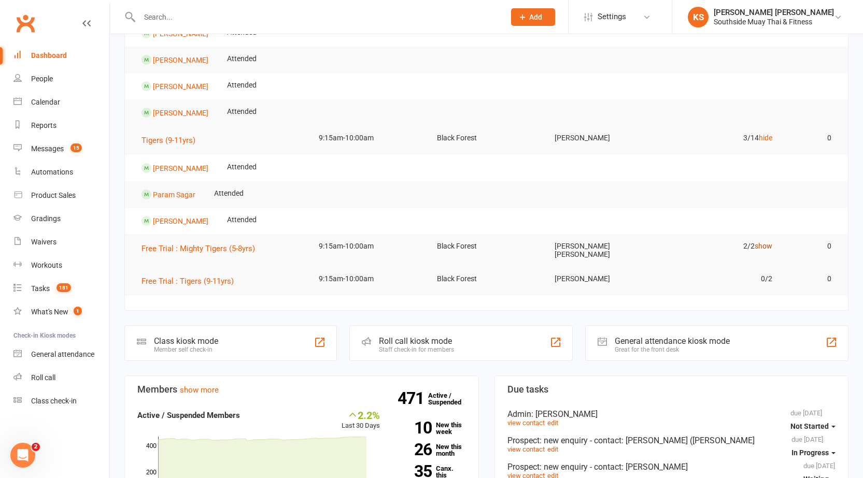
click at [765, 242] on link "show" at bounding box center [764, 246] width 18 height 8
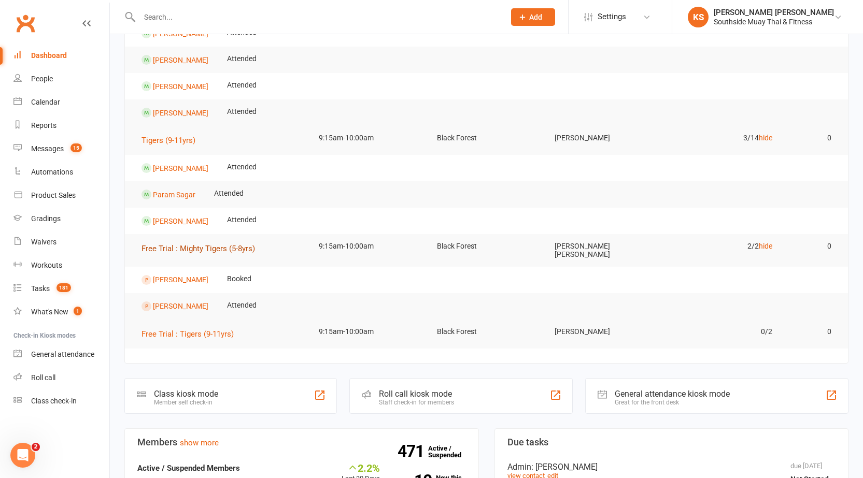
click at [216, 244] on span "Free Trial : Mighty Tigers (5-8yrs)" at bounding box center [198, 248] width 114 height 9
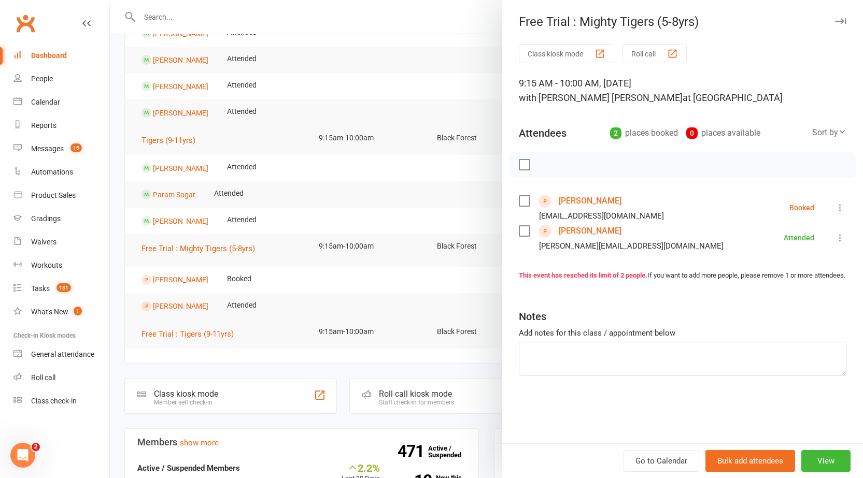
click at [383, 183] on div at bounding box center [486, 239] width 753 height 478
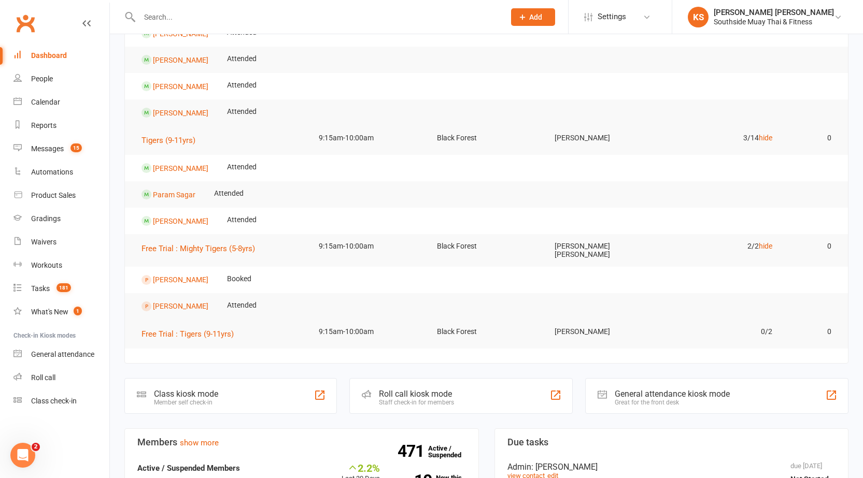
click at [208, 18] on input "text" at bounding box center [316, 17] width 361 height 15
click at [157, 276] on link "[PERSON_NAME]" at bounding box center [180, 280] width 55 height 8
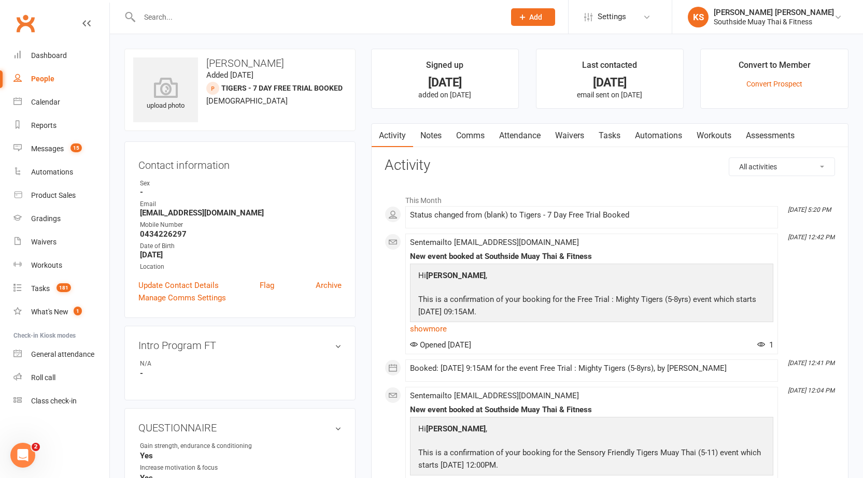
click at [513, 134] on link "Attendance" at bounding box center [520, 136] width 56 height 24
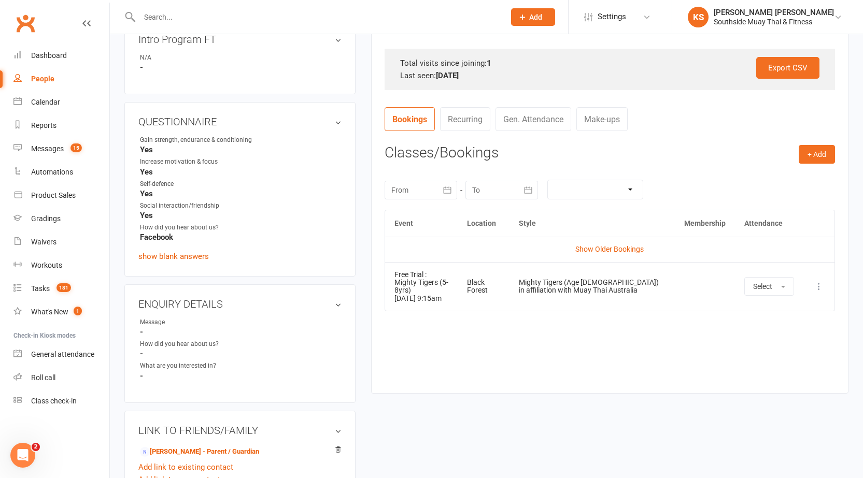
scroll to position [311, 0]
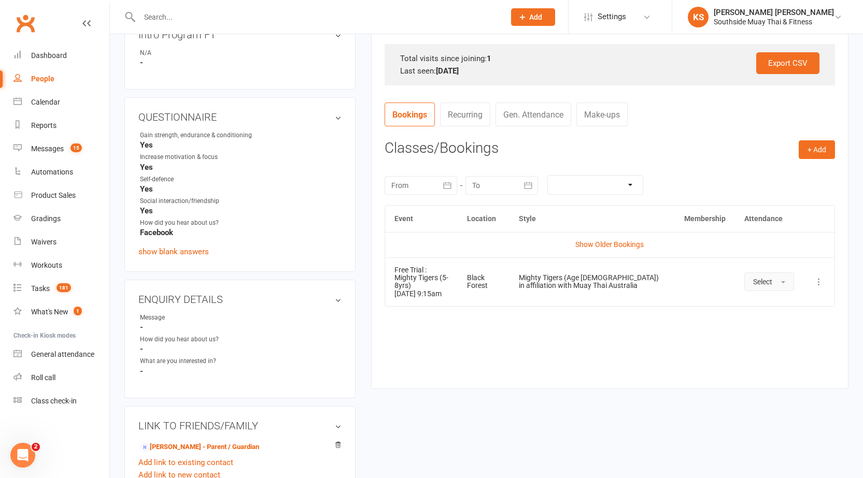
click at [774, 279] on button "Select" at bounding box center [769, 282] width 50 height 19
click at [771, 301] on span "Attended" at bounding box center [768, 305] width 31 height 9
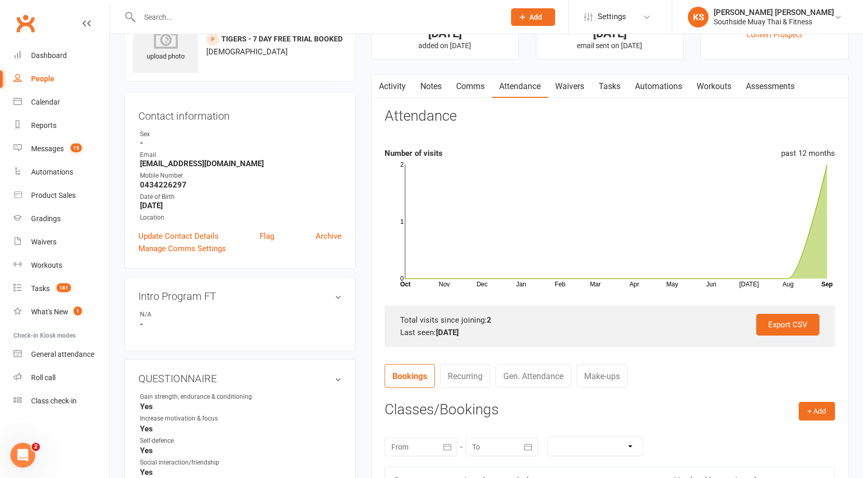
scroll to position [0, 0]
